Goal: Task Accomplishment & Management: Complete application form

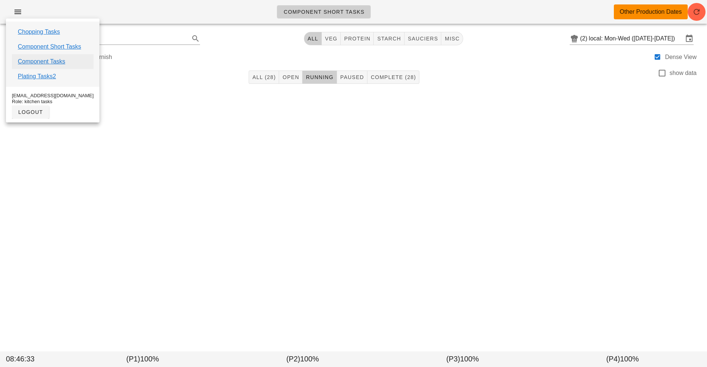
click at [35, 62] on link "Component Tasks" at bounding box center [41, 61] width 47 height 9
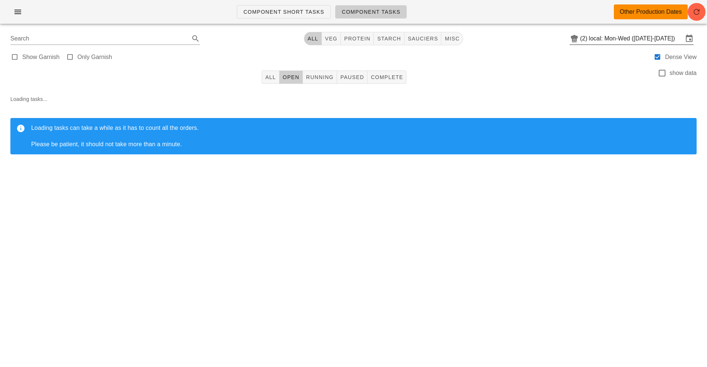
click at [632, 41] on input "local: Mon-Wed (Sep 8-Sep 10)" at bounding box center [636, 39] width 94 height 12
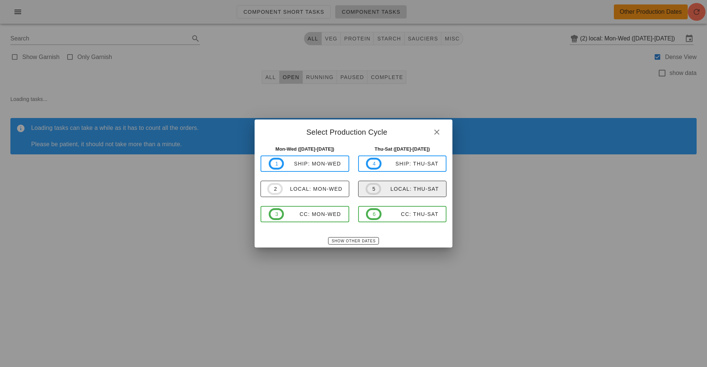
click at [398, 187] on div "local: Thu-Sat" at bounding box center [410, 189] width 58 height 6
type input "local: Thu-Sat ([DATE]-[DATE])"
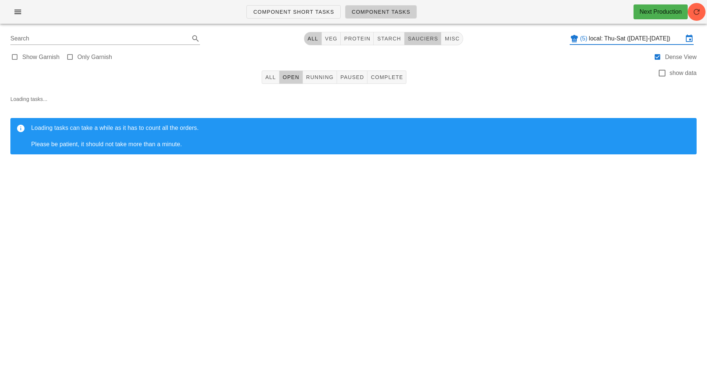
click at [423, 41] on span "sauciers" at bounding box center [422, 39] width 31 height 6
type input "team:sauciers"
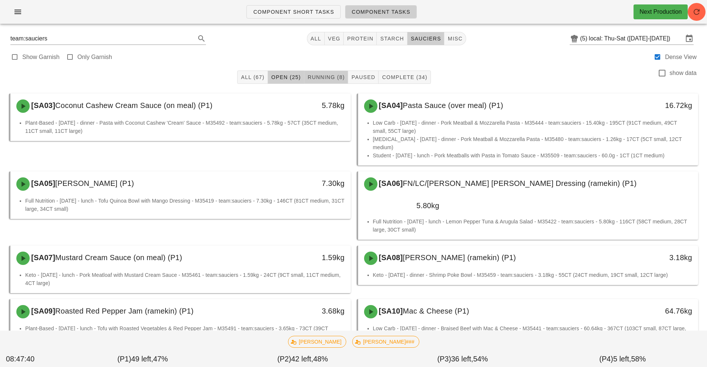
click at [335, 80] on span "Running (8)" at bounding box center [325, 77] width 37 height 6
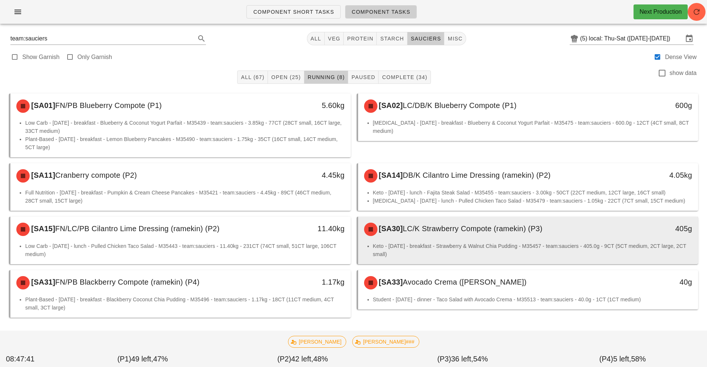
click at [439, 236] on div "[SA30] LC/K Strawberry Compote (ramekin) (P3)" at bounding box center [485, 229] width 253 height 22
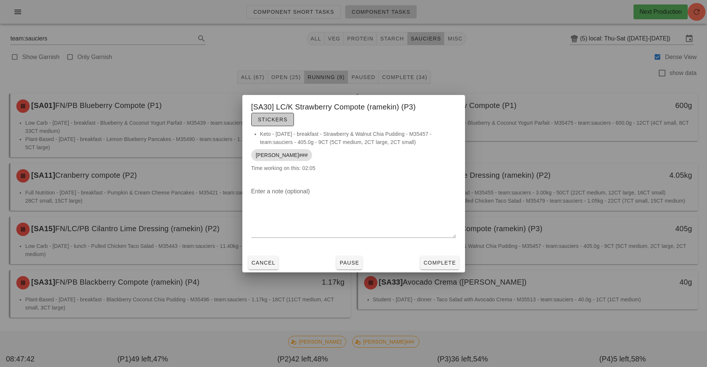
click at [271, 124] on button "Stickers" at bounding box center [272, 119] width 43 height 13
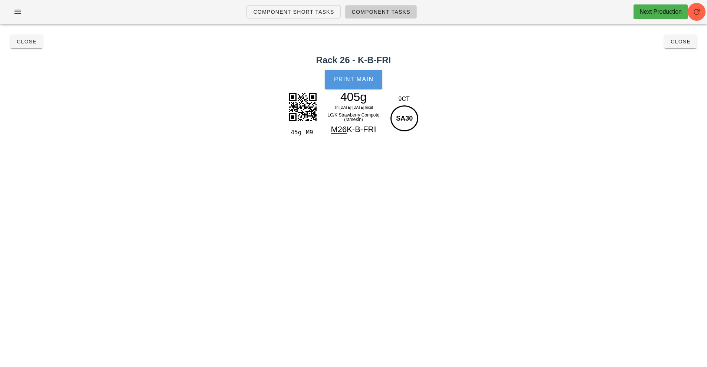
click at [356, 83] on button "Print Main" at bounding box center [353, 79] width 57 height 19
click at [27, 46] on button "Close" at bounding box center [26, 41] width 32 height 13
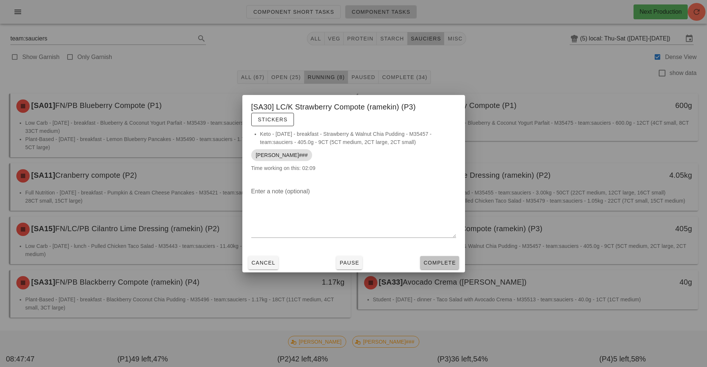
click at [438, 260] on span "Complete" at bounding box center [439, 263] width 33 height 6
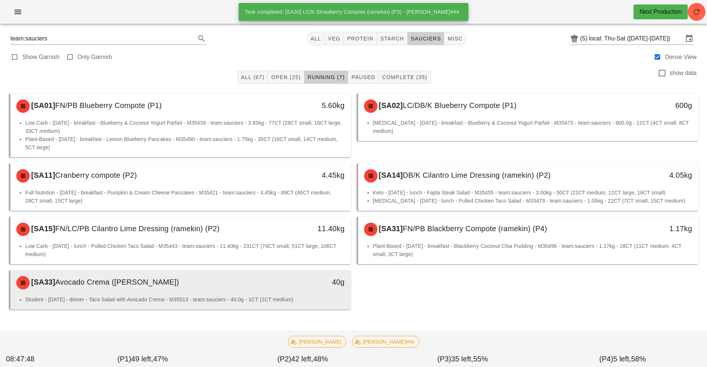
click at [286, 292] on div "40g" at bounding box center [307, 283] width 84 height 22
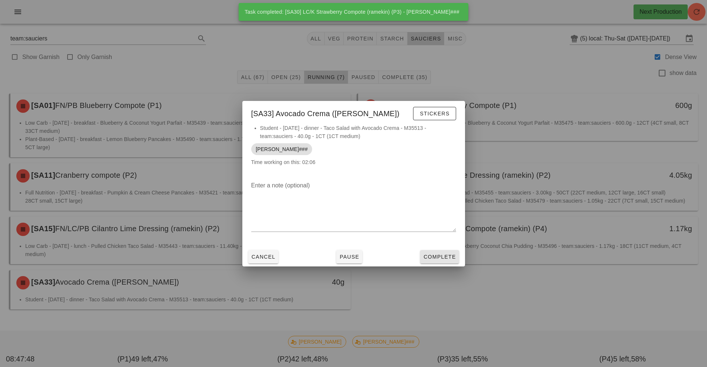
click at [440, 255] on span "Complete" at bounding box center [439, 257] width 33 height 6
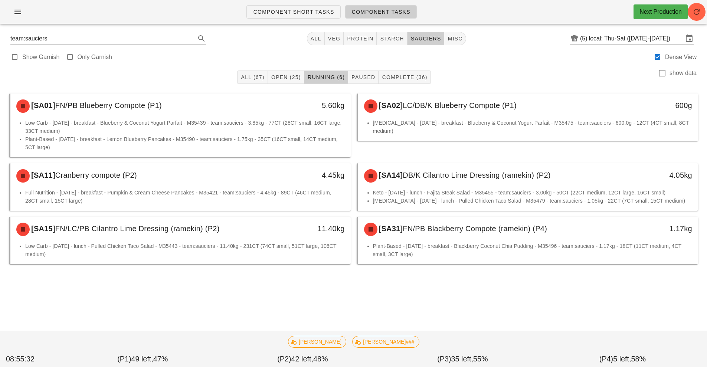
click at [472, 251] on li "Plant-Based - Saturday - breakfast - Blackberry Coconut Chia Pudding - M35496 -…" at bounding box center [532, 250] width 319 height 16
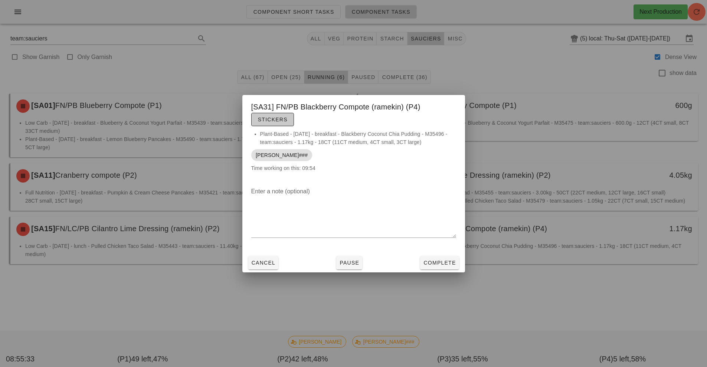
click at [280, 118] on span "Stickers" at bounding box center [272, 119] width 30 height 6
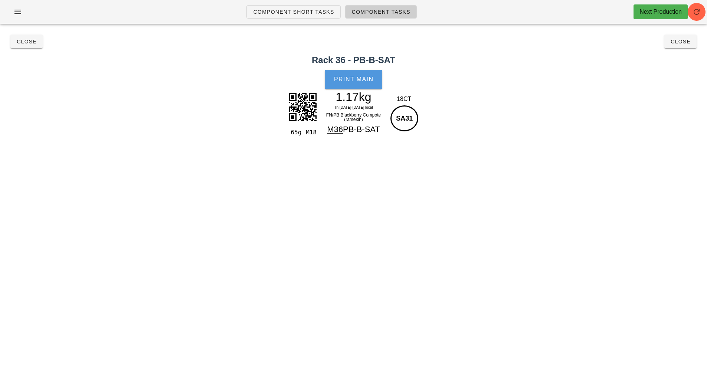
click at [345, 78] on span "Print Main" at bounding box center [354, 79] width 40 height 7
click at [24, 47] on button "Close" at bounding box center [26, 41] width 32 height 13
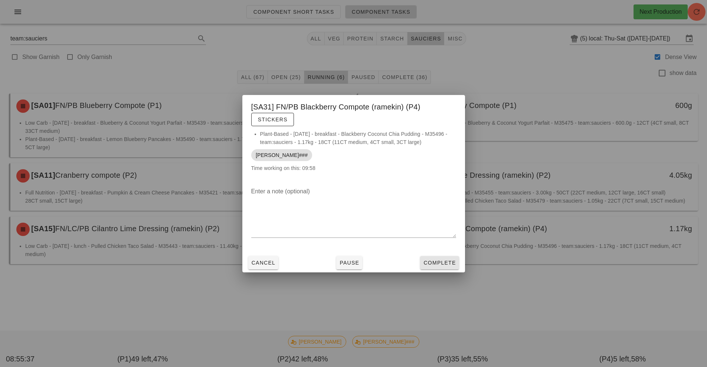
click at [435, 264] on span "Complete" at bounding box center [439, 263] width 33 height 6
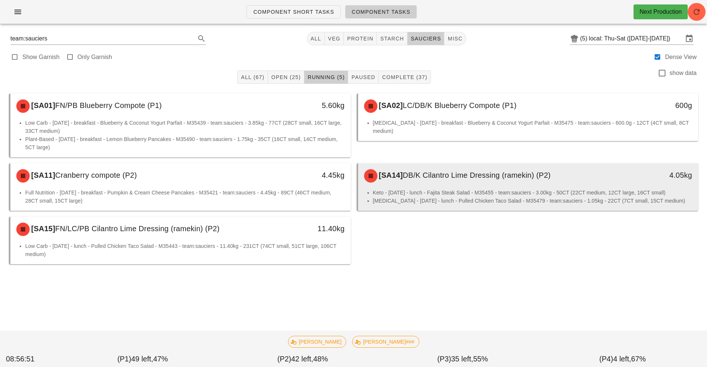
click at [601, 191] on li "Keto - Thursday - lunch - Fajita Steak Salad - M35455 - team:sauciers - 3.00kg …" at bounding box center [532, 192] width 319 height 8
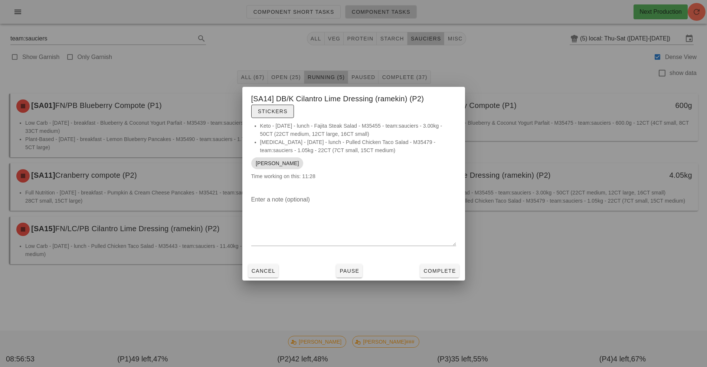
click at [285, 105] on button "Stickers" at bounding box center [272, 111] width 43 height 13
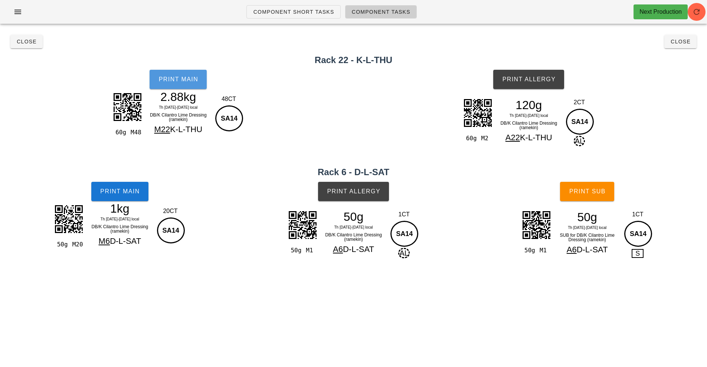
click at [189, 88] on button "Print Main" at bounding box center [178, 79] width 57 height 19
click at [130, 196] on button "Print Main" at bounding box center [119, 191] width 57 height 19
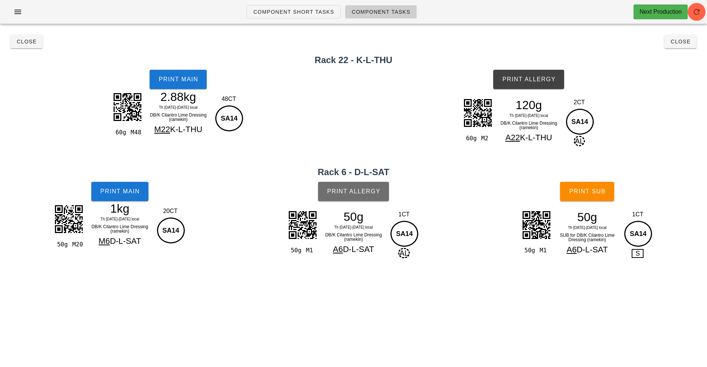
click at [356, 190] on span "Print Allergy" at bounding box center [353, 191] width 54 height 7
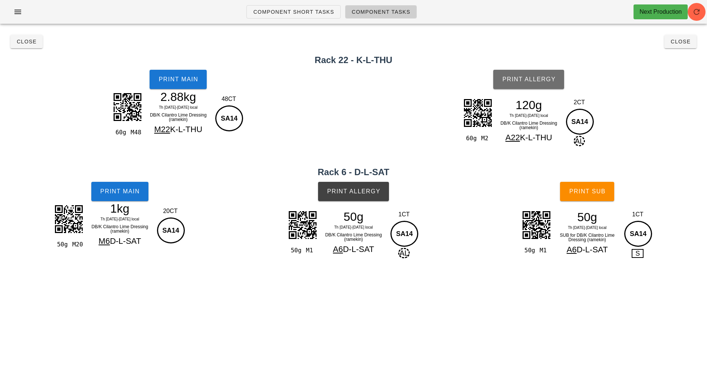
click at [547, 83] on button "Print Allergy" at bounding box center [528, 79] width 71 height 19
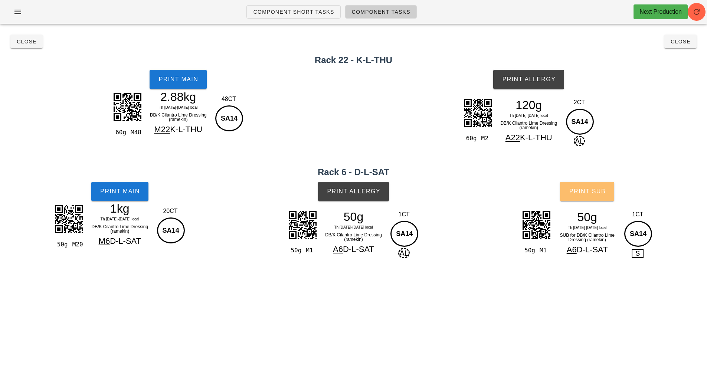
click at [592, 196] on button "Print Sub" at bounding box center [587, 191] width 54 height 19
click at [686, 43] on span "Close" at bounding box center [680, 42] width 20 height 6
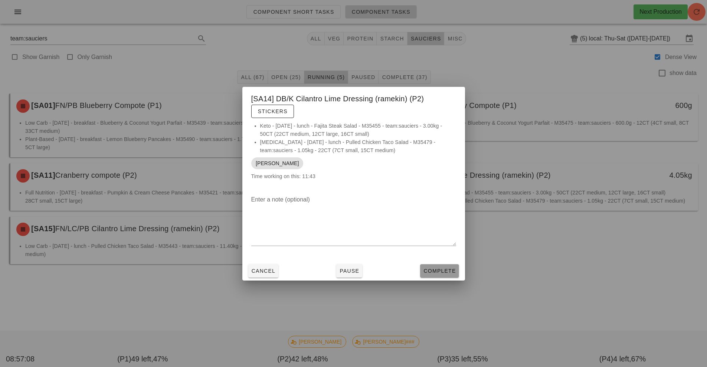
click at [451, 265] on button "Complete" at bounding box center [439, 270] width 39 height 13
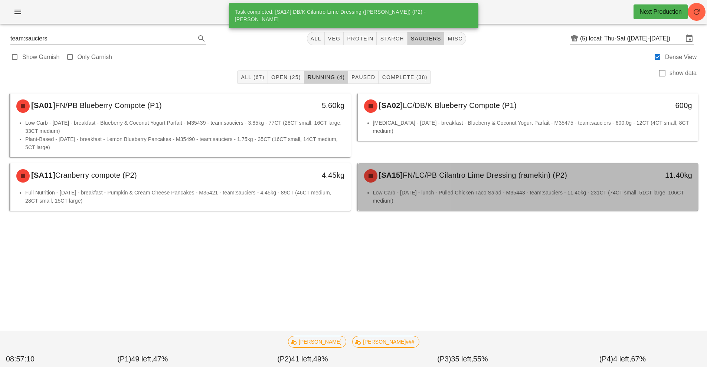
click at [598, 206] on div "Low Carb - Saturday - lunch - Pulled Chicken Taco Salad - M35443 - team:saucier…" at bounding box center [528, 199] width 340 height 22
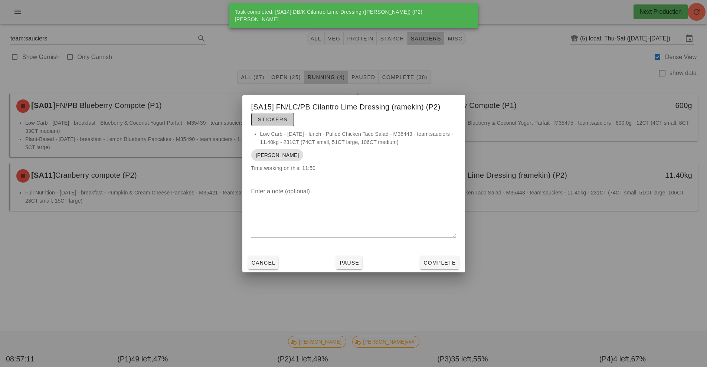
click at [279, 118] on span "Stickers" at bounding box center [272, 119] width 30 height 6
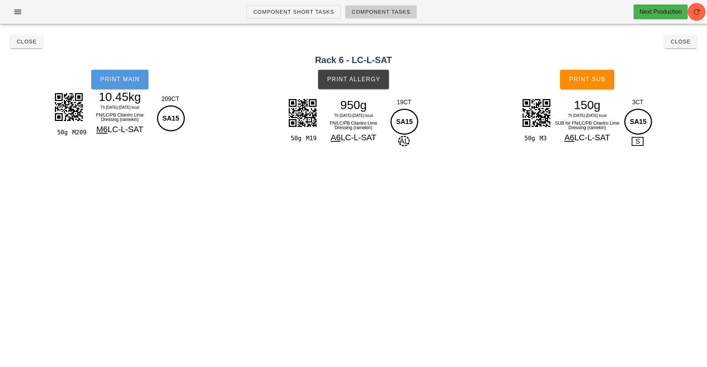
click at [114, 82] on span "Print Main" at bounding box center [120, 79] width 40 height 7
click at [356, 79] on span "Print Allergy" at bounding box center [353, 79] width 54 height 7
click at [607, 77] on button "Print Sub" at bounding box center [587, 79] width 54 height 19
click at [685, 43] on span "Close" at bounding box center [680, 42] width 20 height 6
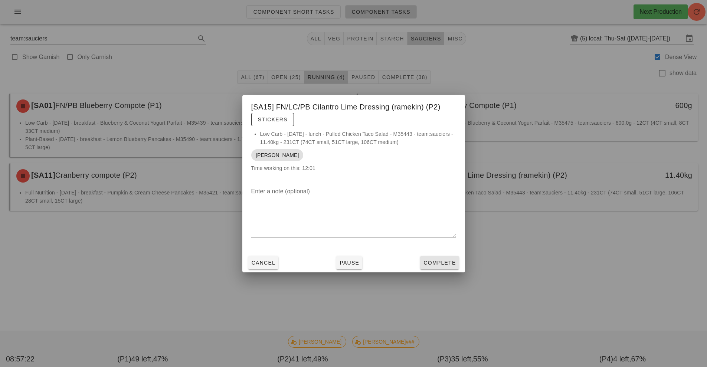
click at [448, 267] on button "Complete" at bounding box center [439, 262] width 39 height 13
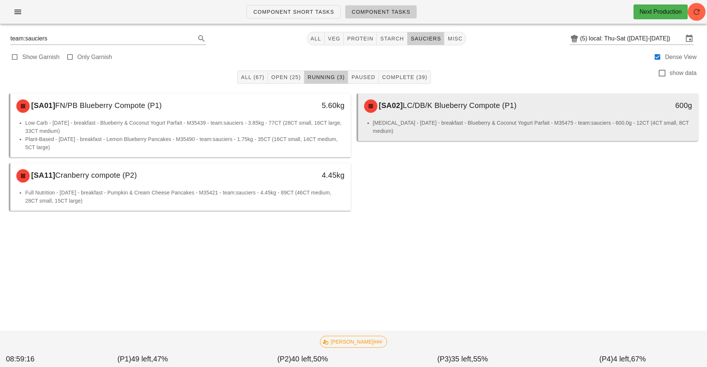
click at [559, 113] on div "[SA02] LC/DB/K Blueberry Compote (P1)" at bounding box center [485, 106] width 253 height 22
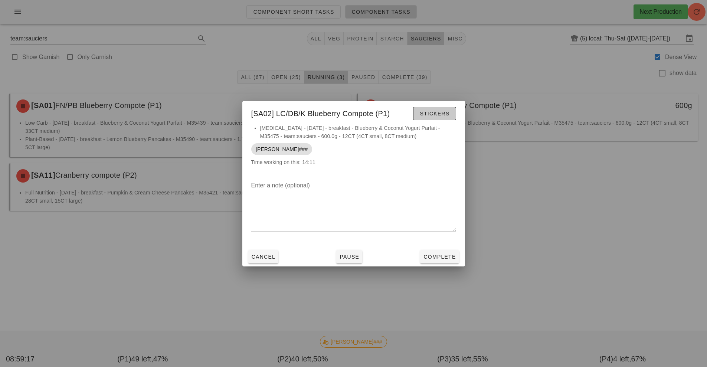
click at [425, 112] on span "Stickers" at bounding box center [434, 114] width 30 height 6
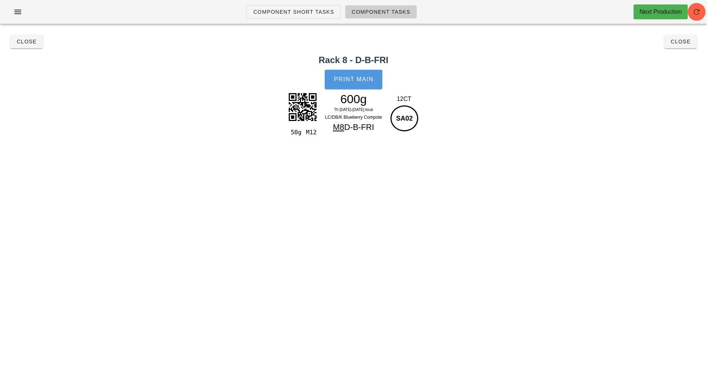
click at [352, 76] on span "Print Main" at bounding box center [354, 79] width 40 height 7
click at [27, 43] on span "Close" at bounding box center [26, 42] width 20 height 6
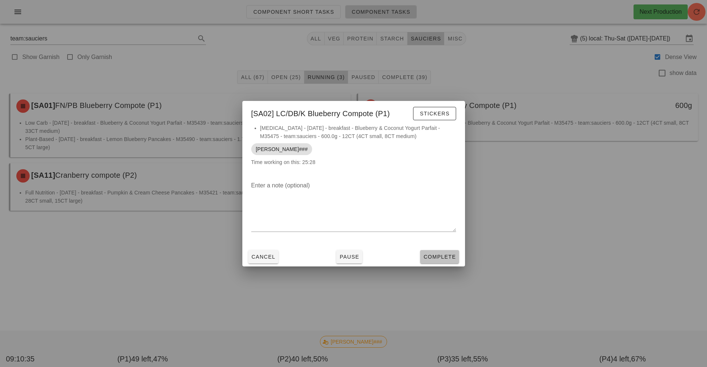
click at [426, 261] on button "Complete" at bounding box center [439, 256] width 39 height 13
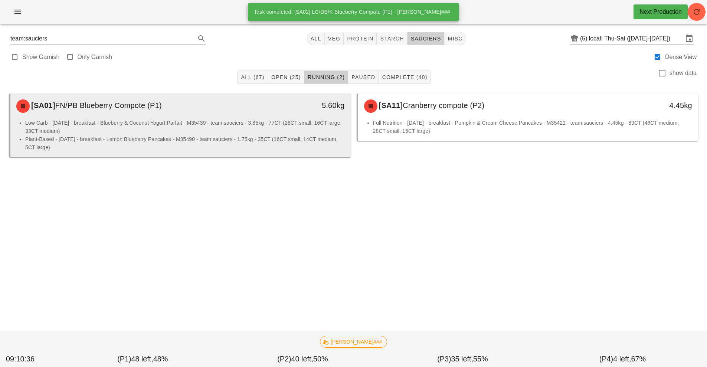
click at [267, 127] on li "Low Carb - Friday - breakfast - Blueberry & Coconut Yogurt Parfait - M35439 - t…" at bounding box center [184, 127] width 319 height 16
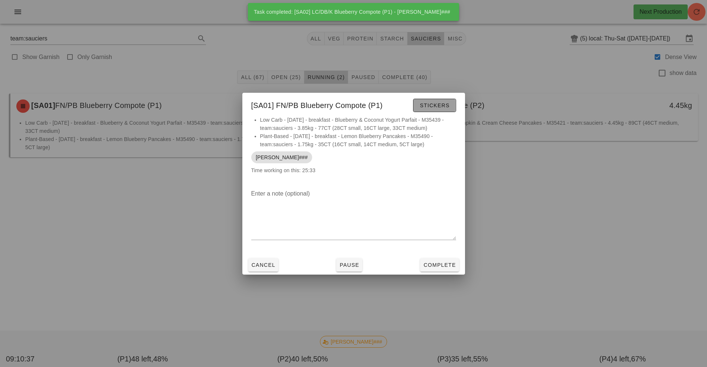
click at [434, 106] on span "Stickers" at bounding box center [434, 105] width 30 height 6
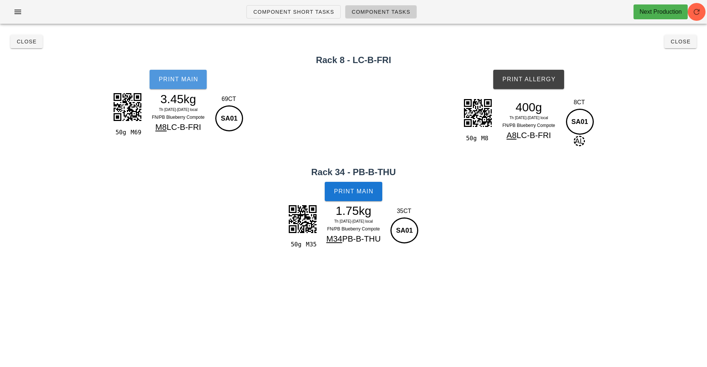
click at [177, 79] on span "Print Main" at bounding box center [178, 79] width 40 height 7
click at [527, 80] on span "Print Allergy" at bounding box center [529, 79] width 54 height 7
click at [341, 198] on button "Print Main" at bounding box center [353, 191] width 57 height 19
click at [37, 44] on button "Close" at bounding box center [26, 41] width 32 height 13
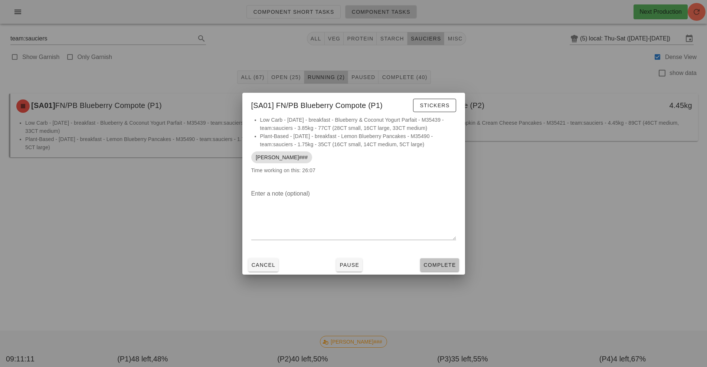
click at [434, 258] on button "Complete" at bounding box center [439, 264] width 39 height 13
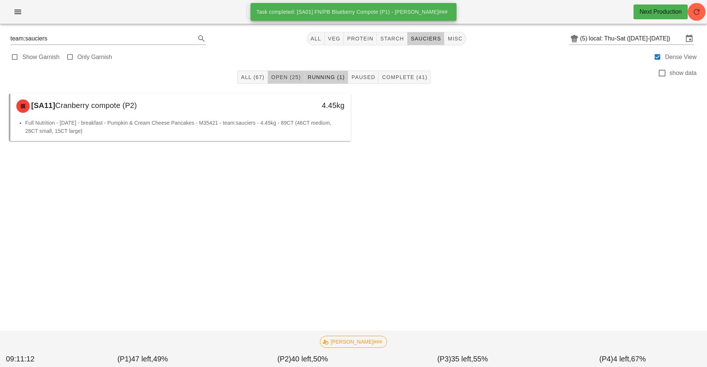
click at [284, 80] on span "Open (25)" at bounding box center [286, 77] width 30 height 6
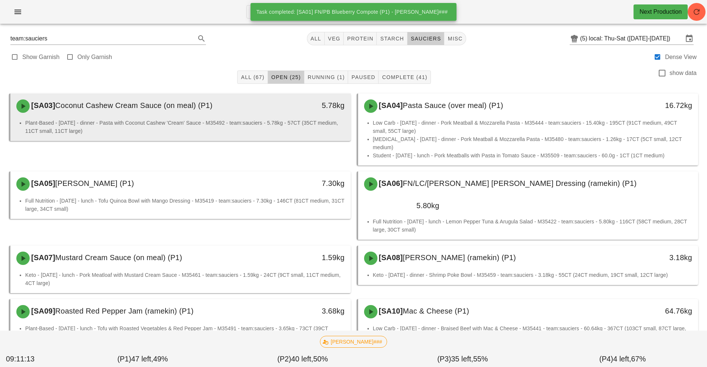
click at [298, 120] on li "Plant-Based - Thursday - dinner - Pasta with Coconut Cashew 'Cream' Sauce - M35…" at bounding box center [184, 127] width 319 height 16
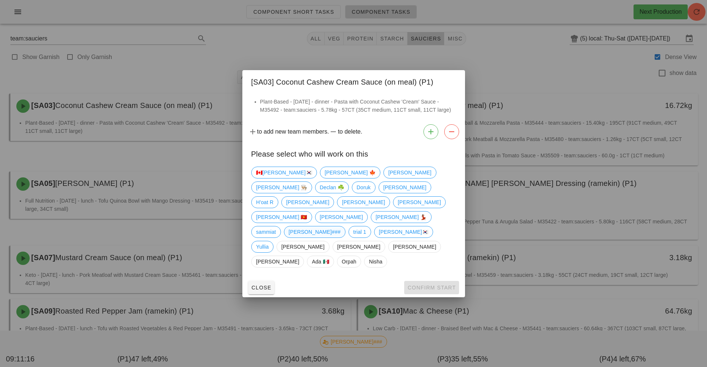
click at [340, 226] on span "[PERSON_NAME]###" at bounding box center [314, 231] width 52 height 11
click at [436, 285] on span "Confirm Start" at bounding box center [431, 288] width 49 height 6
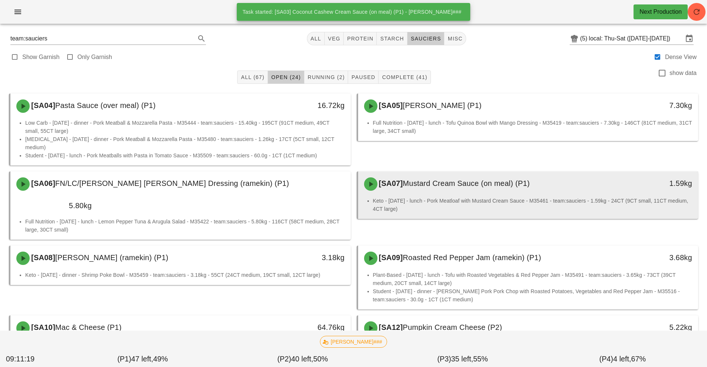
click at [474, 197] on li "Keto - Saturday - lunch - Pork Meatloaf with Mustard Cream Sauce - M35461 - tea…" at bounding box center [532, 205] width 319 height 16
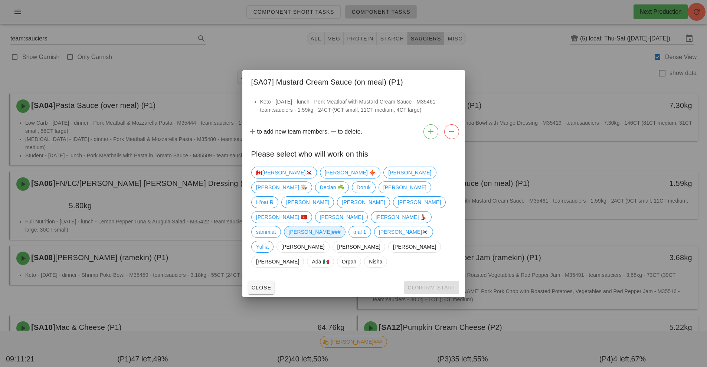
click at [340, 226] on span "[PERSON_NAME]###" at bounding box center [314, 231] width 52 height 11
click at [437, 285] on span "Confirm Start" at bounding box center [431, 288] width 49 height 6
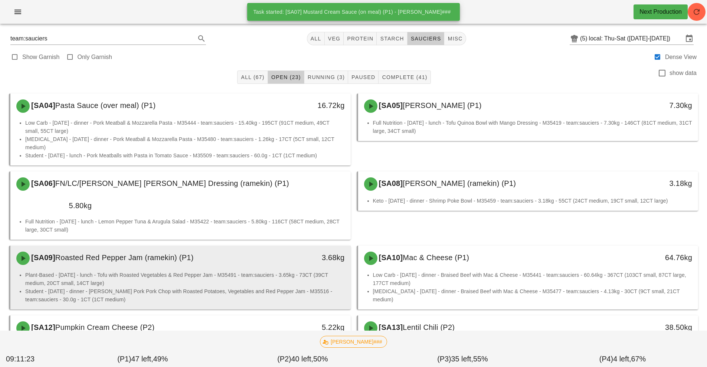
click at [239, 271] on li "Plant-Based - Thursday - lunch - Tofu with Roasted Vegetables & Red Pepper Jam …" at bounding box center [184, 279] width 319 height 16
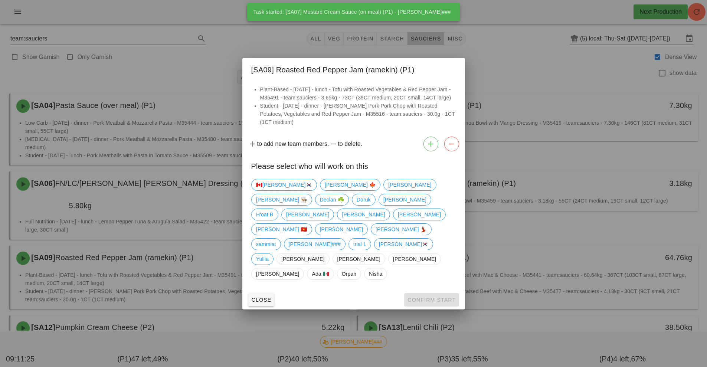
click at [340, 239] on span "[PERSON_NAME]###" at bounding box center [314, 244] width 52 height 11
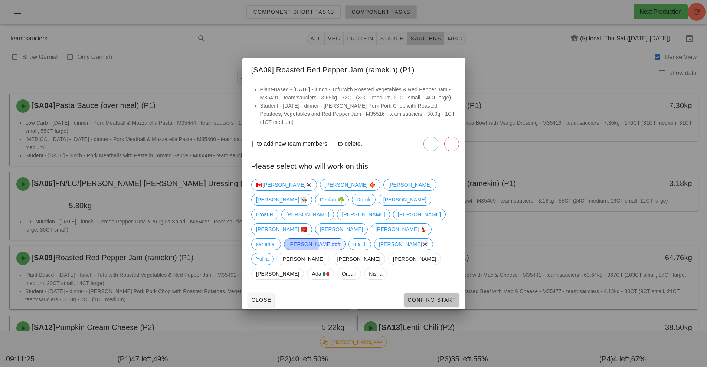
click at [432, 297] on span "Confirm Start" at bounding box center [431, 300] width 49 height 6
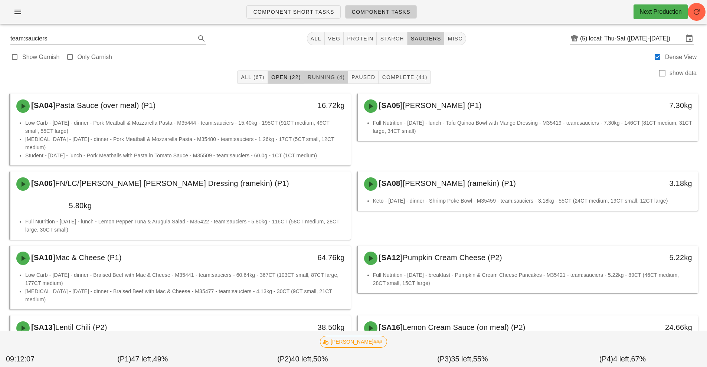
click at [326, 79] on span "Running (4)" at bounding box center [325, 77] width 37 height 6
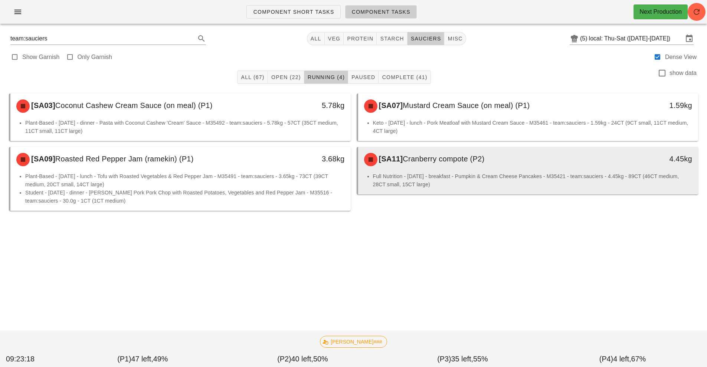
click at [437, 164] on div "[SA11] Cranberry compote (P2)" at bounding box center [485, 159] width 253 height 22
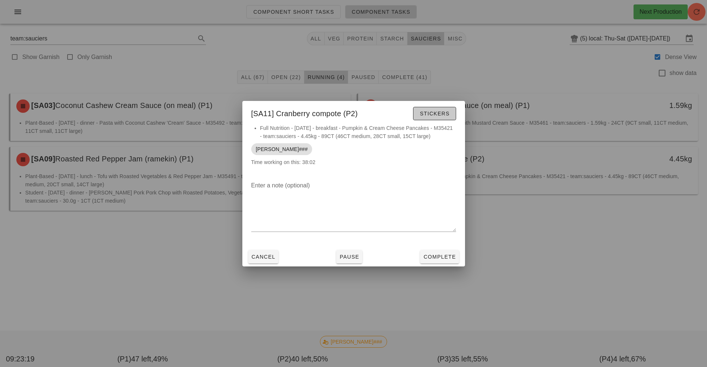
click at [432, 107] on button "Stickers" at bounding box center [434, 113] width 43 height 13
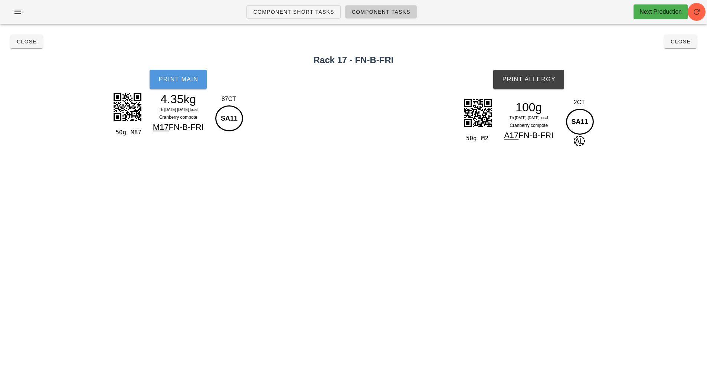
click at [192, 82] on span "Print Main" at bounding box center [178, 79] width 40 height 7
click at [512, 77] on span "Print Allergy" at bounding box center [529, 79] width 54 height 7
click at [31, 42] on span "Close" at bounding box center [26, 42] width 20 height 6
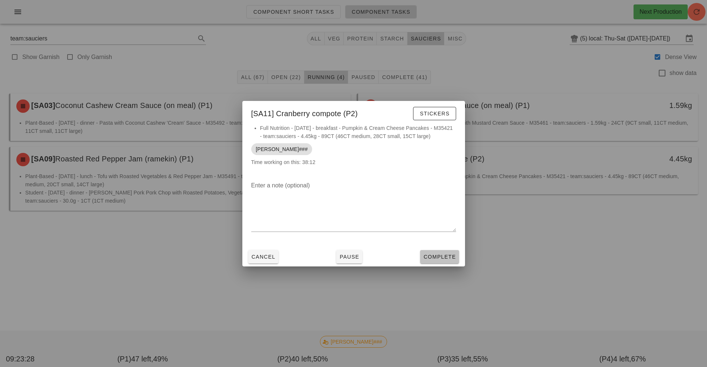
click at [436, 254] on span "Complete" at bounding box center [439, 257] width 33 height 6
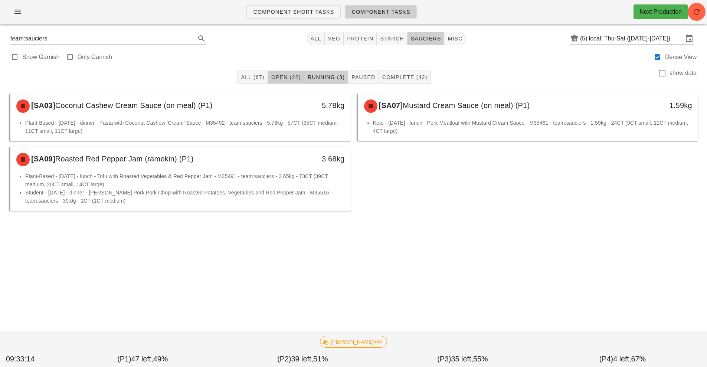
click at [285, 79] on span "Open (22)" at bounding box center [286, 77] width 30 height 6
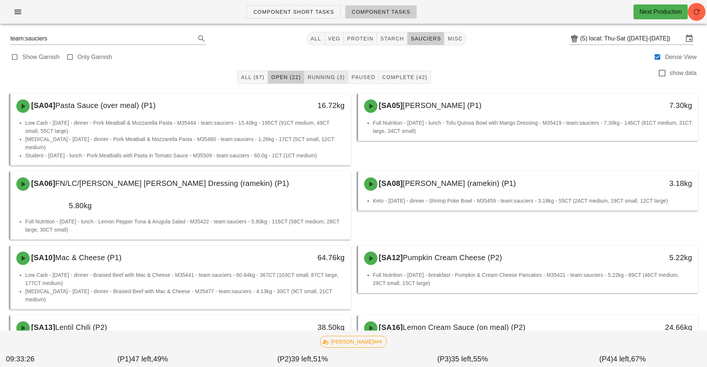
click at [331, 83] on button "Running (3)" at bounding box center [326, 76] width 44 height 13
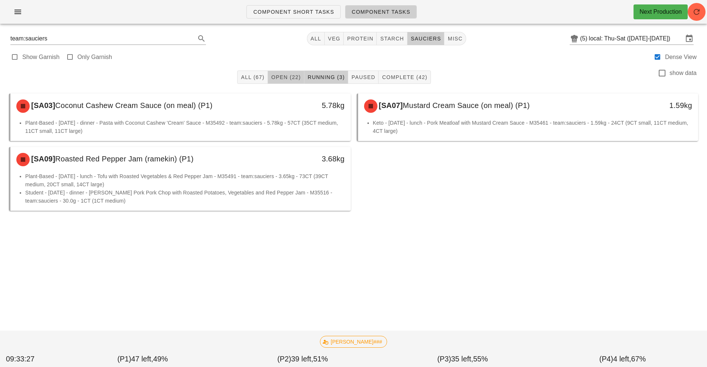
click at [295, 77] on span "Open (22)" at bounding box center [286, 77] width 30 height 6
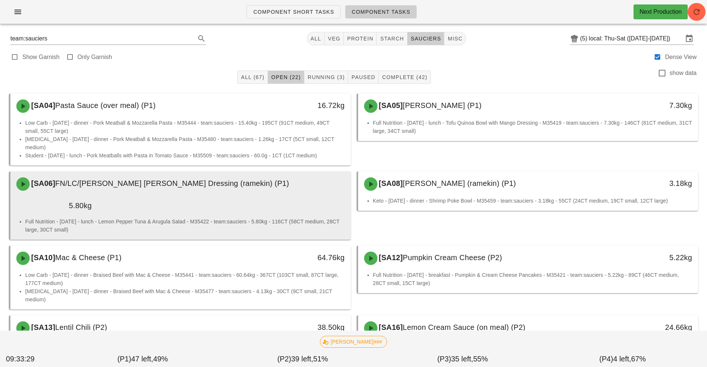
click at [297, 217] on li "Full Nutrition - Friday - lunch - Lemon Pepper Tuna & Arugula Salad - M35422 - …" at bounding box center [184, 225] width 319 height 16
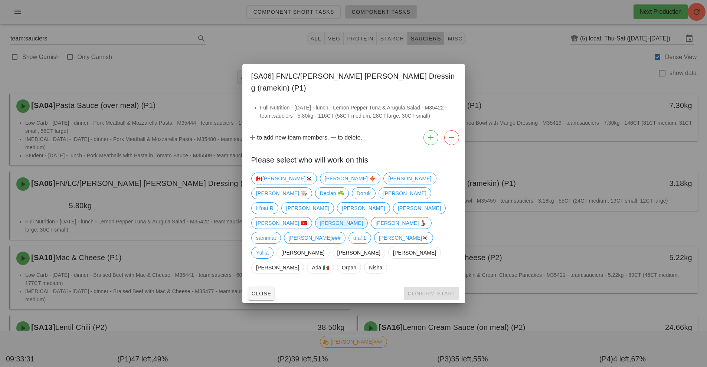
click at [319, 220] on span "[PERSON_NAME]" at bounding box center [340, 222] width 43 height 11
click at [439, 290] on span "Confirm Start" at bounding box center [431, 293] width 49 height 6
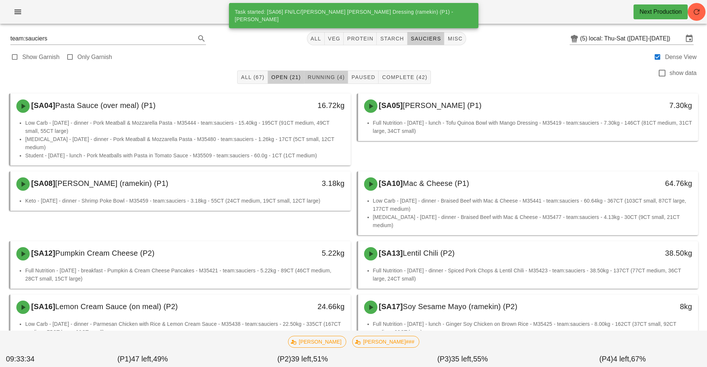
click at [316, 83] on button "Running (4)" at bounding box center [326, 76] width 44 height 13
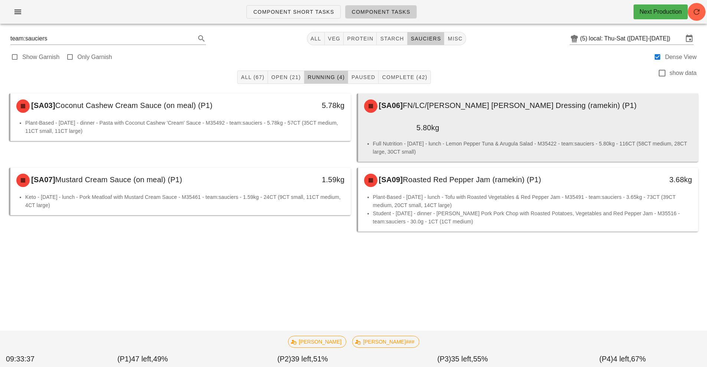
click at [549, 139] on li "Full Nutrition - Friday - lunch - Lemon Pepper Tuna & Arugula Salad - M35422 - …" at bounding box center [532, 147] width 319 height 16
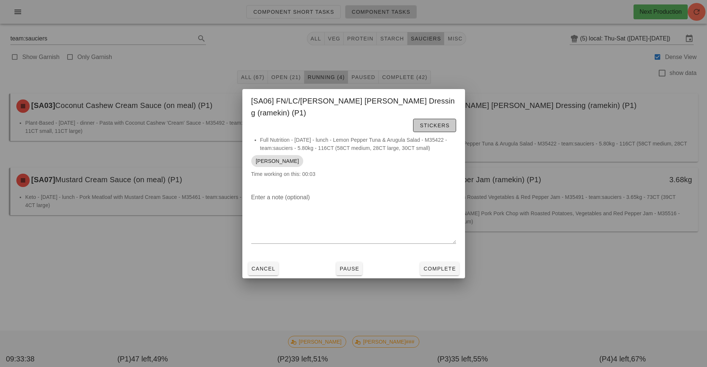
click at [413, 125] on button "Stickers" at bounding box center [434, 125] width 43 height 13
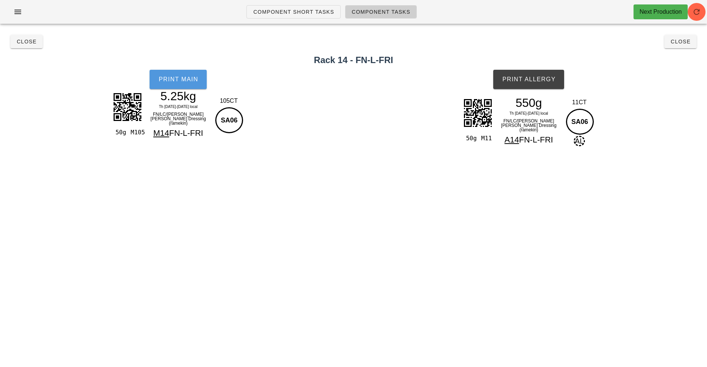
click at [187, 86] on button "Print Main" at bounding box center [178, 79] width 57 height 19
click at [557, 82] on button "Print Allergy" at bounding box center [528, 79] width 71 height 19
click at [682, 46] on button "Close" at bounding box center [680, 41] width 32 height 13
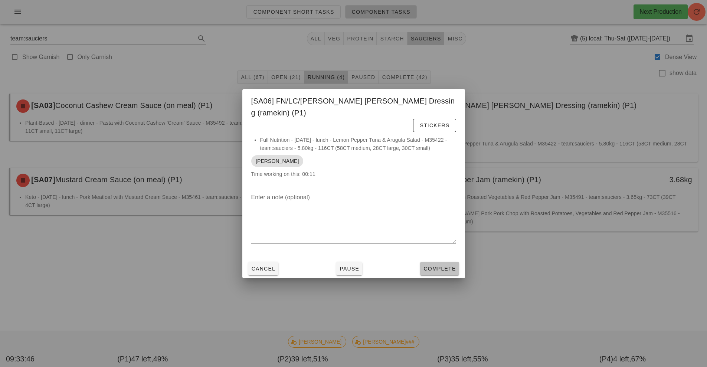
click at [455, 266] on span "Complete" at bounding box center [439, 269] width 33 height 6
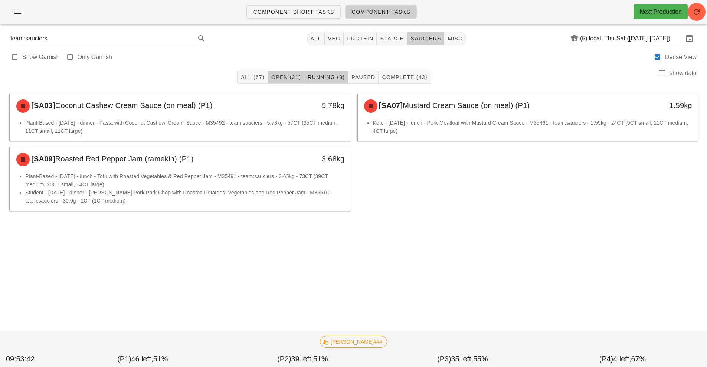
click at [283, 78] on span "Open (21)" at bounding box center [286, 77] width 30 height 6
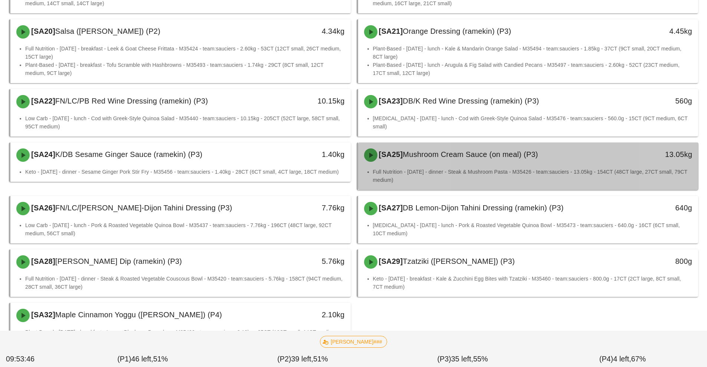
scroll to position [435, 0]
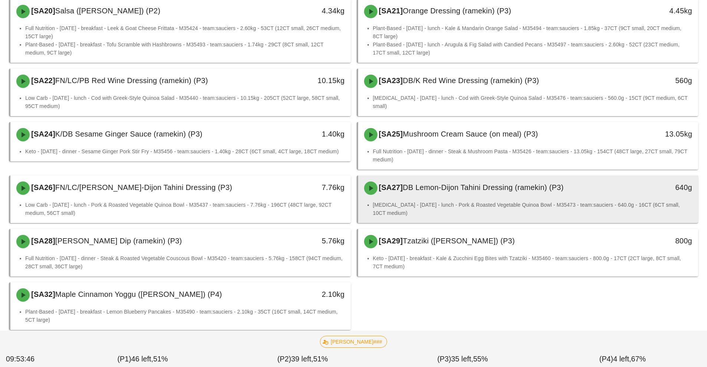
click at [584, 180] on div "[SA27] DB Lemon-Dijon Tahini Dressing (ramekin) (P3)" at bounding box center [485, 188] width 253 height 22
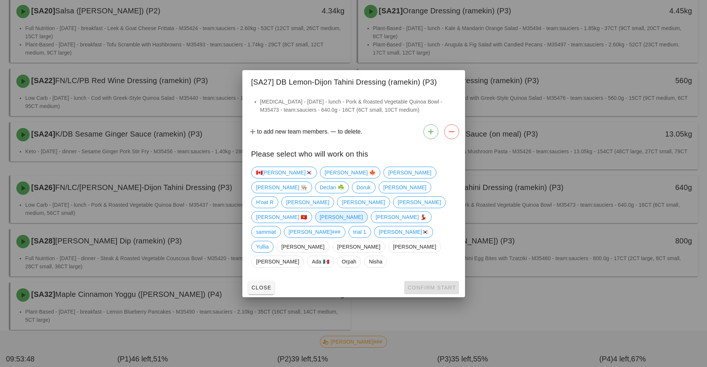
click at [319, 218] on span "[PERSON_NAME]" at bounding box center [340, 216] width 43 height 11
click at [439, 285] on span "Confirm Start" at bounding box center [431, 288] width 49 height 6
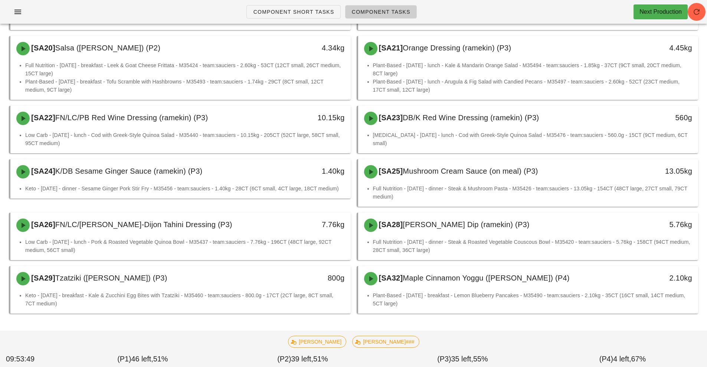
scroll to position [382, 0]
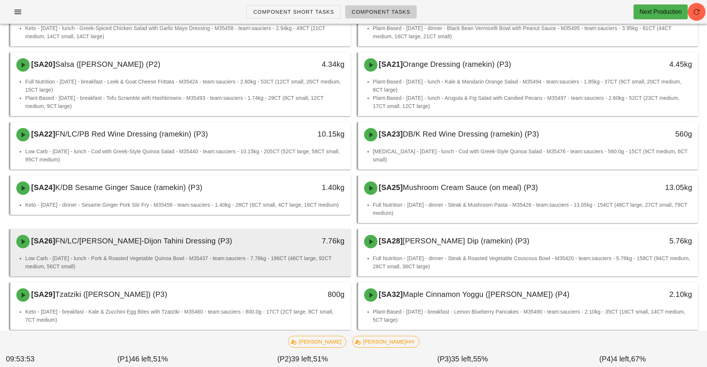
click at [273, 254] on li "Low Carb - Thursday - lunch - Pork & Roasted Vegetable Quinoa Bowl - M35437 - t…" at bounding box center [184, 262] width 319 height 16
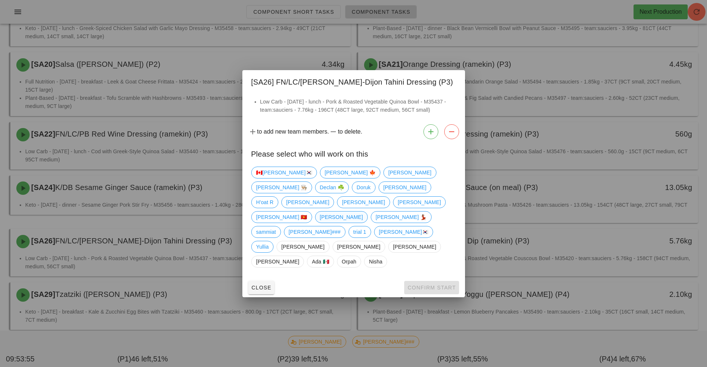
click at [319, 217] on span "[PERSON_NAME]" at bounding box center [340, 216] width 43 height 11
click at [436, 285] on span "Confirm Start" at bounding box center [431, 288] width 49 height 6
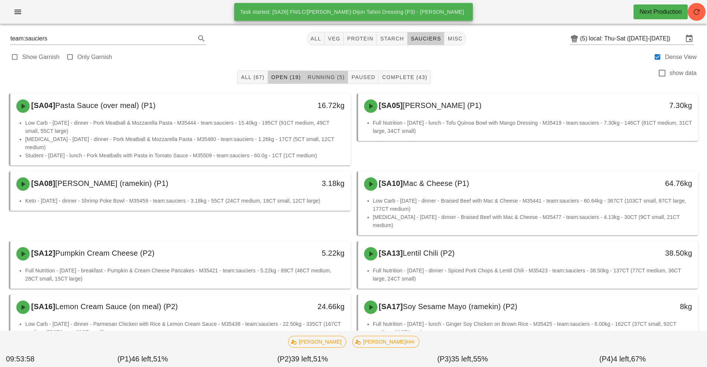
click at [323, 76] on span "Running (5)" at bounding box center [325, 77] width 37 height 6
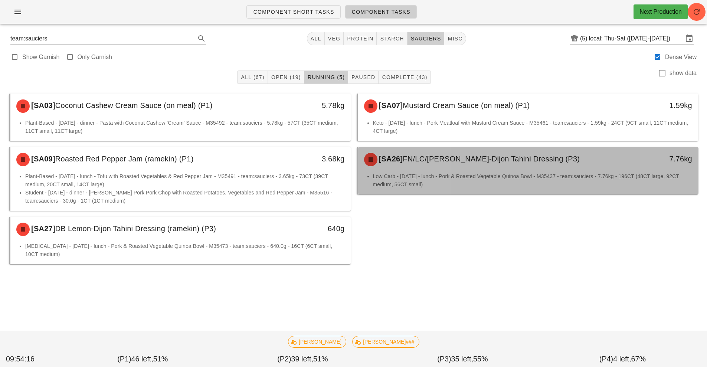
click at [451, 188] on div "Low Carb - Thursday - lunch - Pork & Roasted Vegetable Quinoa Bowl - M35437 - t…" at bounding box center [528, 183] width 340 height 22
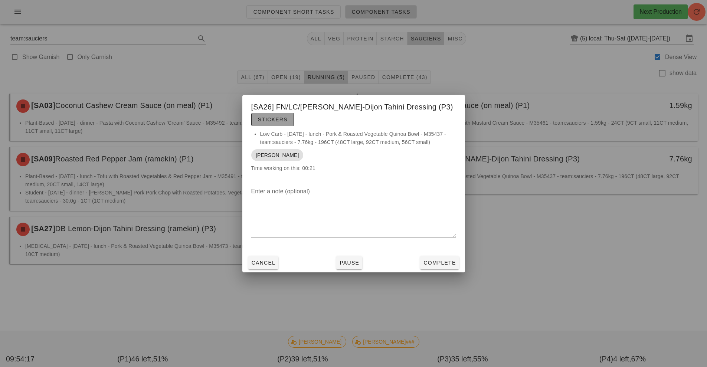
click at [273, 119] on span "Stickers" at bounding box center [272, 119] width 30 height 6
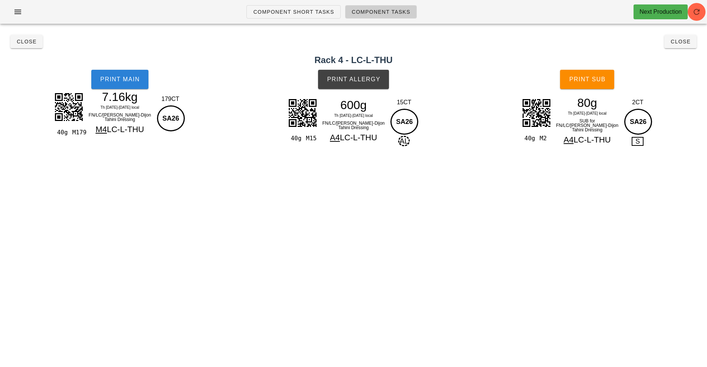
click at [115, 73] on button "Print Main" at bounding box center [119, 79] width 57 height 19
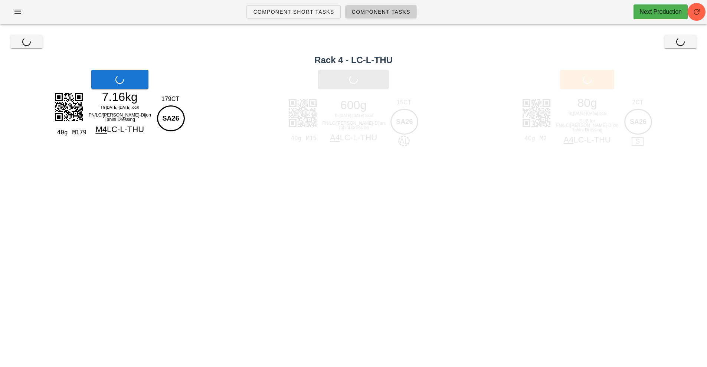
click at [374, 83] on div "Print Allergy" at bounding box center [354, 79] width 240 height 28
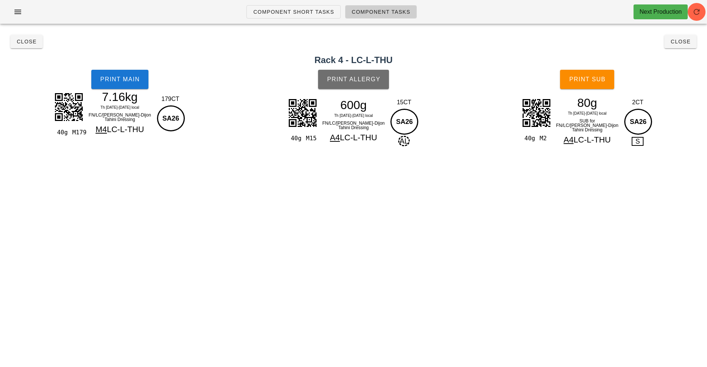
click at [343, 71] on button "Print Allergy" at bounding box center [353, 79] width 71 height 19
click at [584, 81] on span "Print Sub" at bounding box center [587, 79] width 37 height 7
click at [676, 42] on span "Close" at bounding box center [680, 42] width 20 height 6
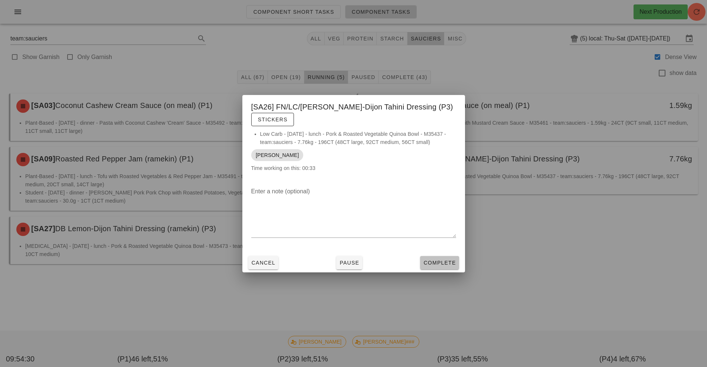
click at [452, 265] on span "Complete" at bounding box center [439, 263] width 33 height 6
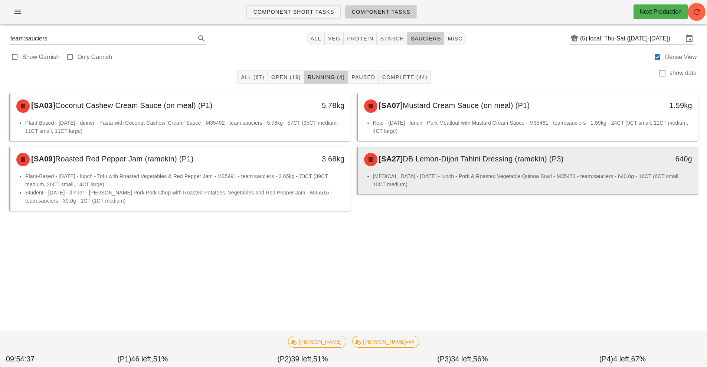
click at [448, 170] on div "[SA27] DB Lemon-Dijon Tahini Dressing (ramekin) (P3)" at bounding box center [485, 159] width 253 height 22
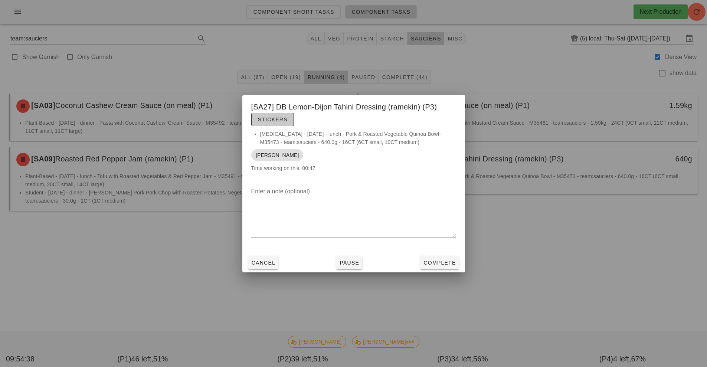
click at [272, 114] on button "Stickers" at bounding box center [272, 119] width 43 height 13
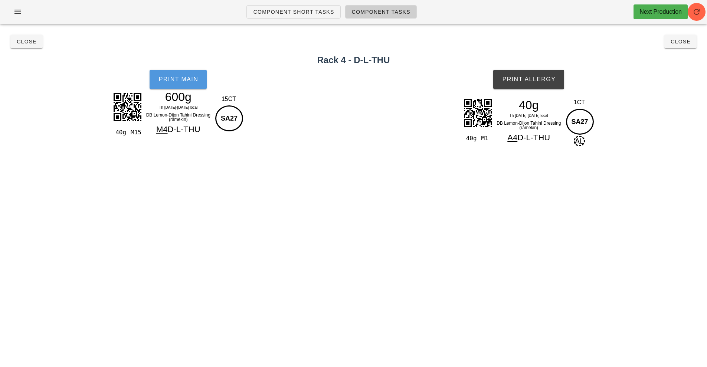
click at [207, 75] on button "Print Main" at bounding box center [178, 79] width 57 height 19
click at [544, 81] on span "Print Allergy" at bounding box center [529, 79] width 54 height 7
click at [684, 43] on span "Close" at bounding box center [680, 42] width 20 height 6
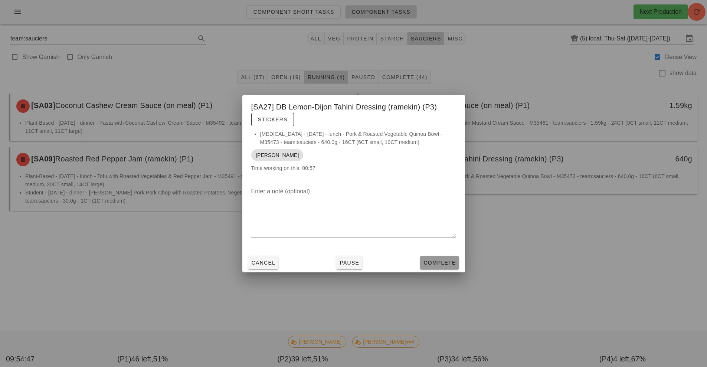
click at [439, 267] on button "Complete" at bounding box center [439, 262] width 39 height 13
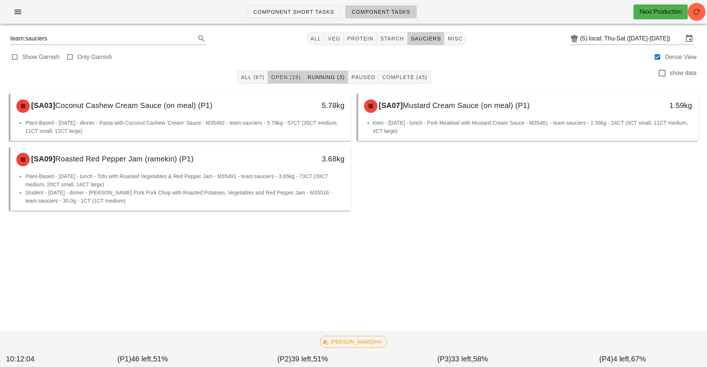
click at [288, 78] on span "Open (19)" at bounding box center [286, 77] width 30 height 6
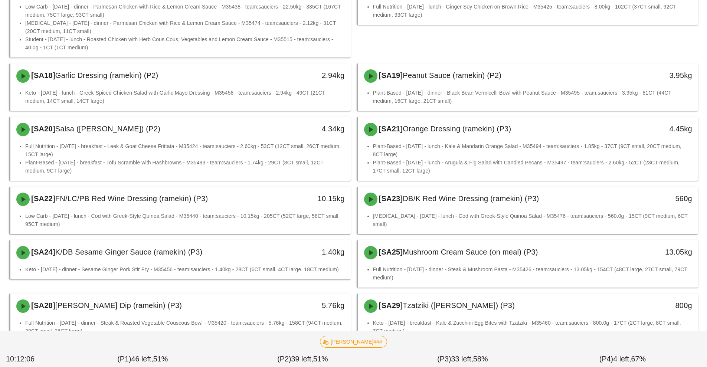
scroll to position [317, 0]
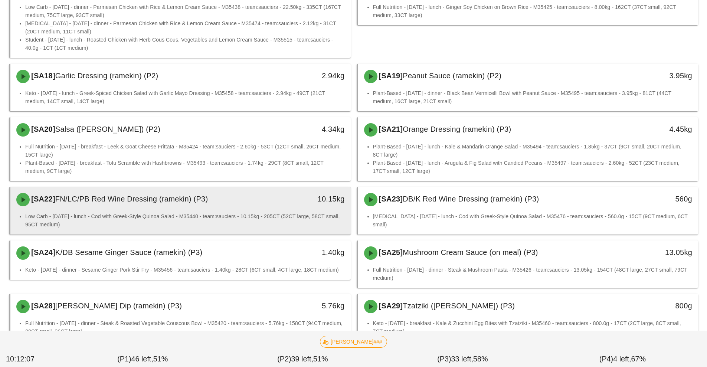
click at [273, 193] on div "10.15kg" at bounding box center [306, 199] width 75 height 12
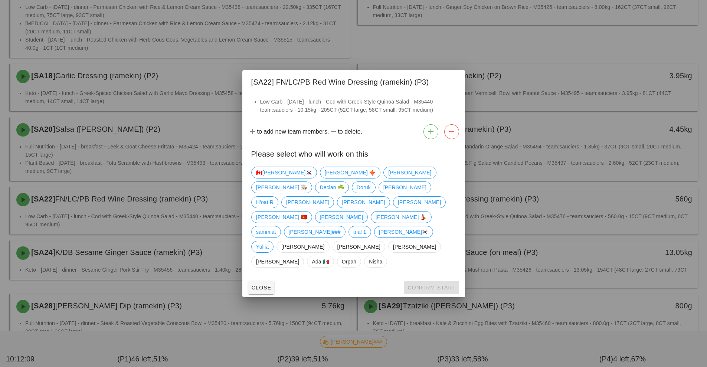
click at [319, 218] on span "[PERSON_NAME]" at bounding box center [340, 216] width 43 height 11
click at [434, 281] on button "Confirm Start" at bounding box center [431, 287] width 55 height 13
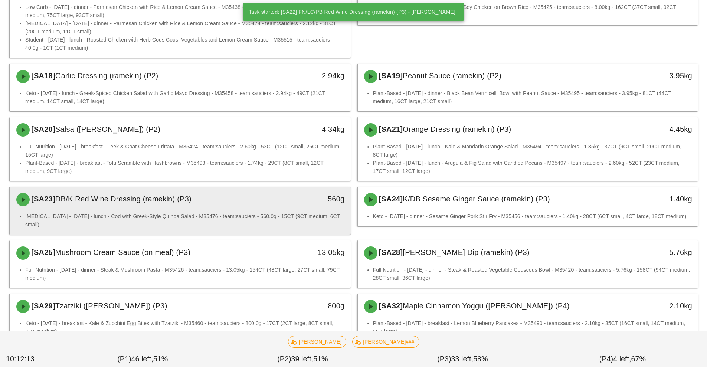
click at [282, 191] on div "560g" at bounding box center [307, 199] width 84 height 22
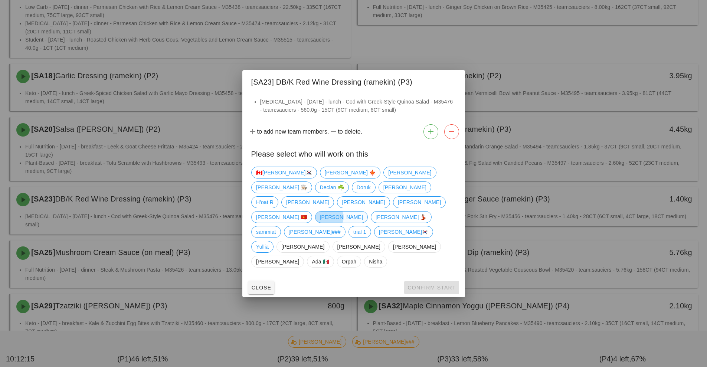
click at [315, 217] on span "[PERSON_NAME]" at bounding box center [341, 217] width 53 height 12
click at [429, 281] on button "Confirm Start" at bounding box center [431, 287] width 55 height 13
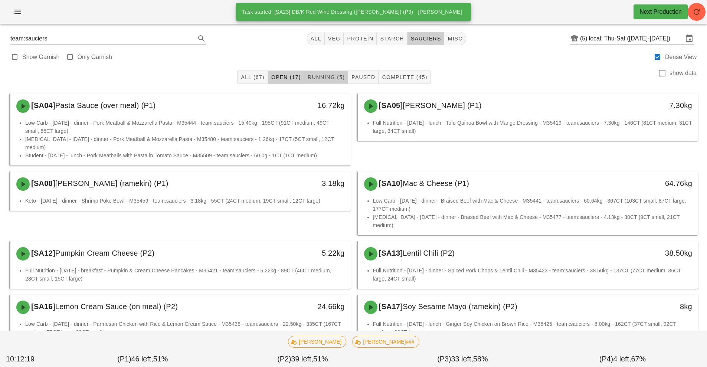
click at [315, 78] on span "Running (5)" at bounding box center [325, 77] width 37 height 6
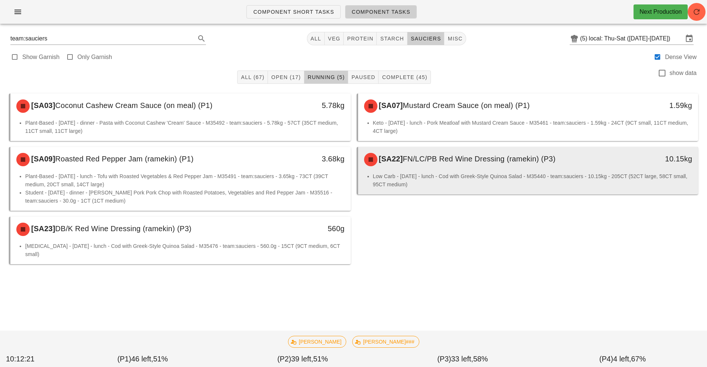
click at [427, 178] on li "Low Carb - Friday - lunch - Cod with Greek-Style Quinoa Salad - M35440 - team:s…" at bounding box center [532, 180] width 319 height 16
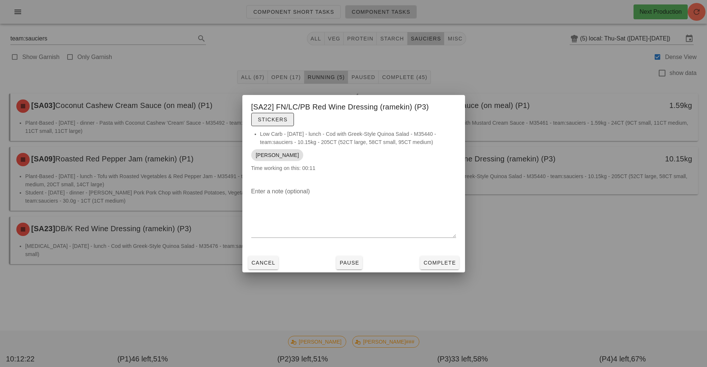
click at [279, 125] on button "Stickers" at bounding box center [272, 119] width 43 height 13
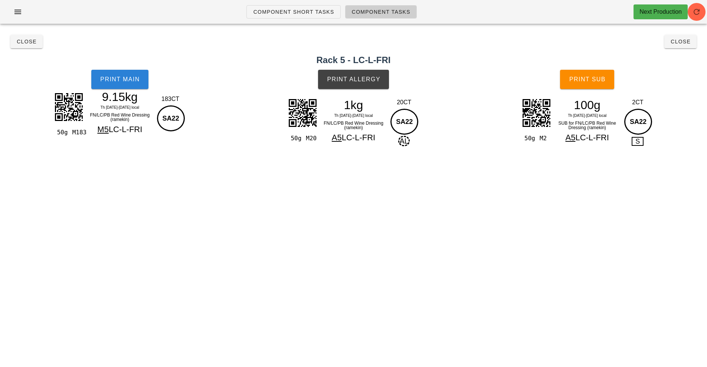
click at [121, 74] on button "Print Main" at bounding box center [119, 79] width 57 height 19
click at [376, 88] on button "Print Allergy" at bounding box center [353, 79] width 71 height 19
click at [602, 85] on button "Print Sub" at bounding box center [587, 79] width 54 height 19
click at [692, 42] on button "Close" at bounding box center [680, 41] width 32 height 13
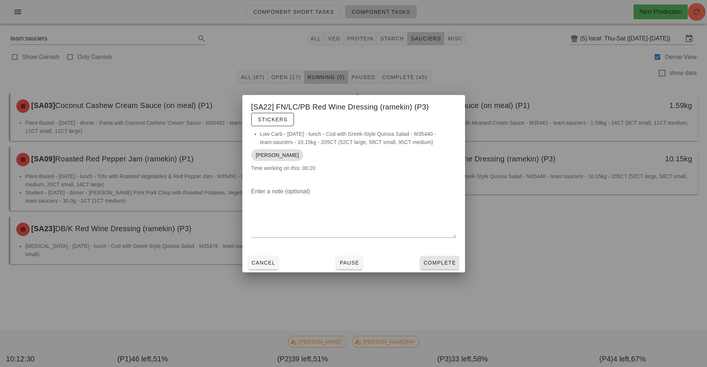
click at [454, 262] on span "Complete" at bounding box center [439, 263] width 33 height 6
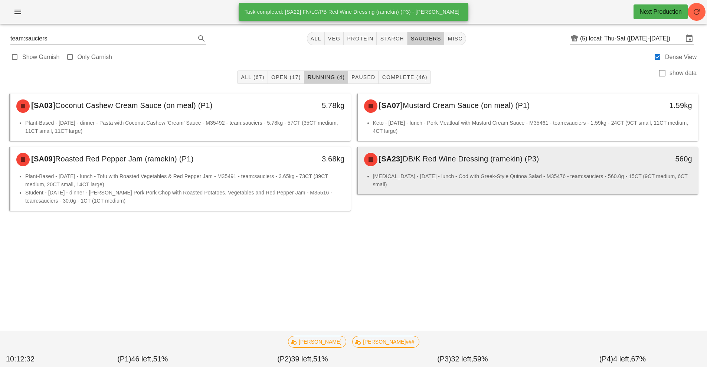
click at [484, 168] on div "[SA23] DB/K Red Wine Dressing (ramekin) (P3)" at bounding box center [485, 159] width 253 height 22
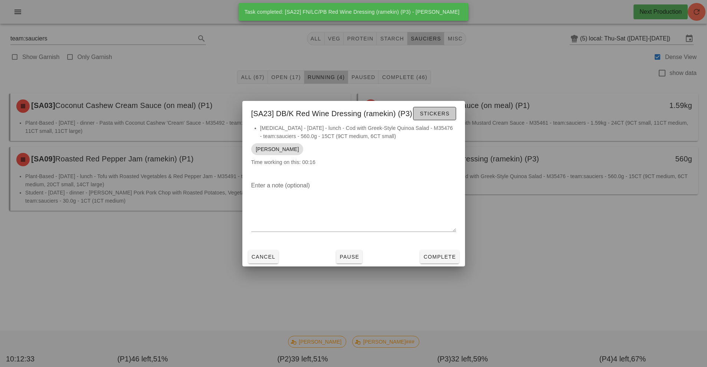
click at [436, 119] on button "Stickers" at bounding box center [434, 113] width 43 height 13
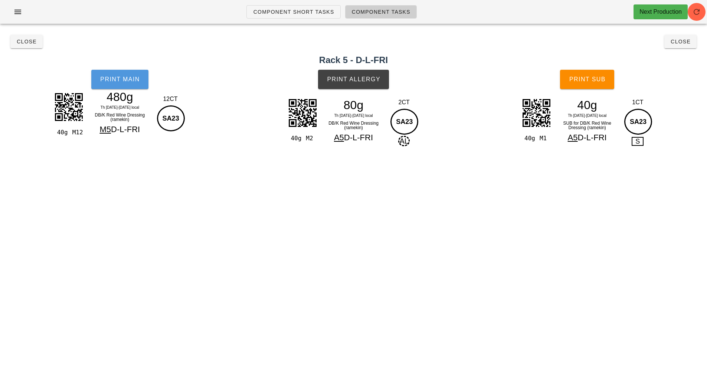
click at [122, 88] on button "Print Main" at bounding box center [119, 79] width 57 height 19
click at [370, 81] on span "Print Allergy" at bounding box center [353, 79] width 54 height 7
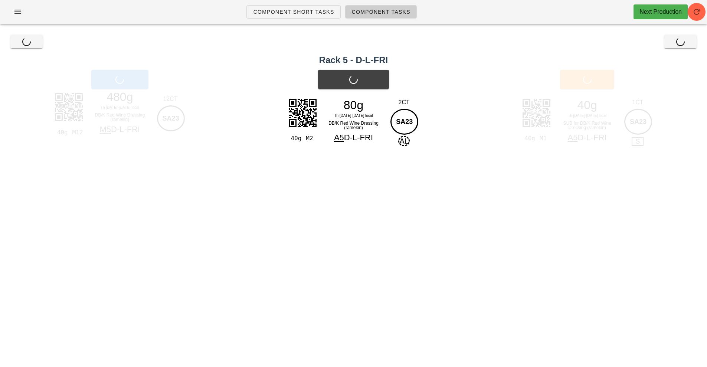
click at [611, 89] on div "Print Sub" at bounding box center [587, 79] width 240 height 28
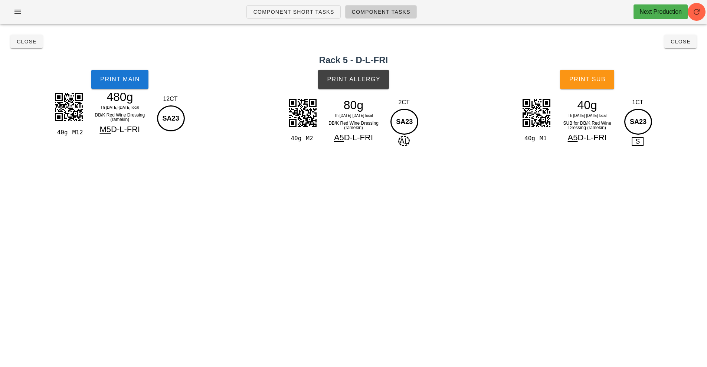
click at [604, 85] on button "Print Sub" at bounding box center [587, 79] width 54 height 19
click at [682, 47] on button "Close" at bounding box center [680, 41] width 32 height 13
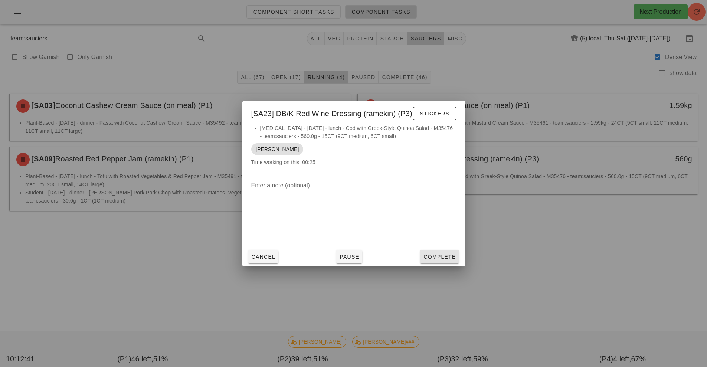
click at [450, 251] on button "Complete" at bounding box center [439, 256] width 39 height 13
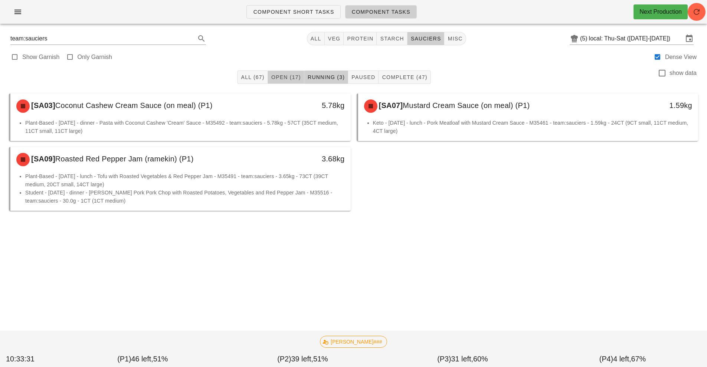
click at [286, 77] on span "Open (17)" at bounding box center [286, 77] width 30 height 6
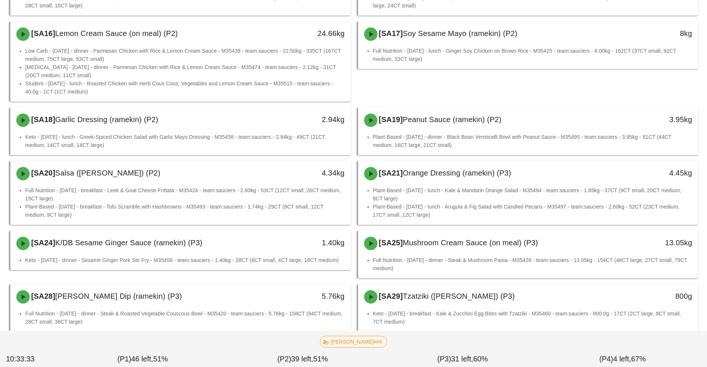
scroll to position [328, 0]
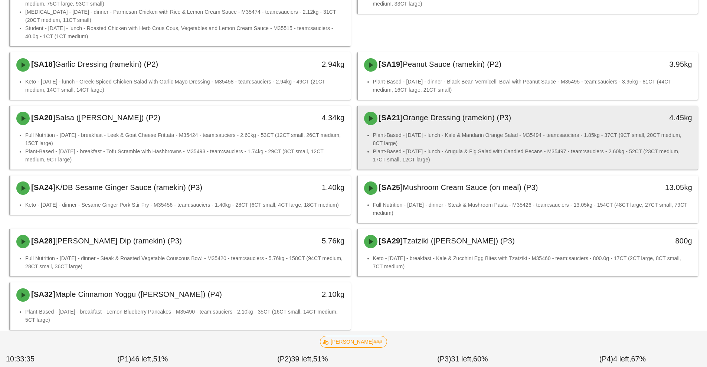
click at [400, 131] on li "Plant-Based - Friday - lunch - Kale & Mandarin Orange Salad - M35494 - team:sau…" at bounding box center [532, 139] width 319 height 16
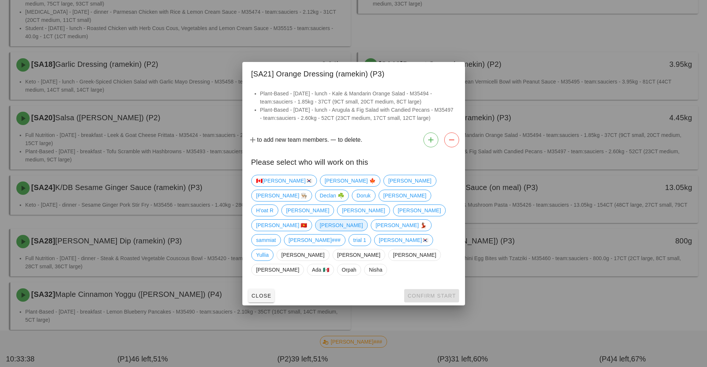
click at [319, 225] on span "[PERSON_NAME]" at bounding box center [340, 225] width 43 height 11
click at [436, 289] on button "Confirm Start" at bounding box center [431, 295] width 55 height 13
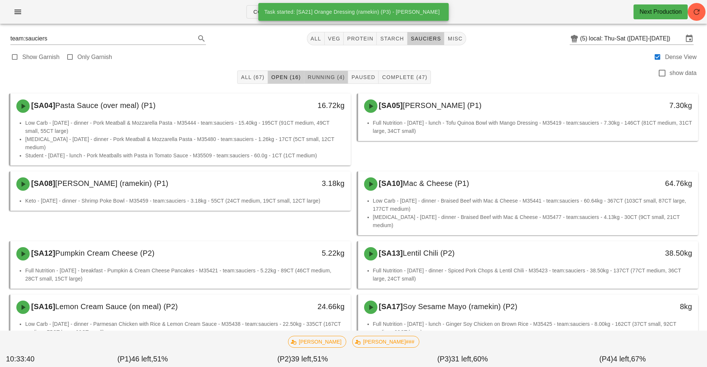
click at [329, 79] on span "Running (4)" at bounding box center [325, 77] width 37 height 6
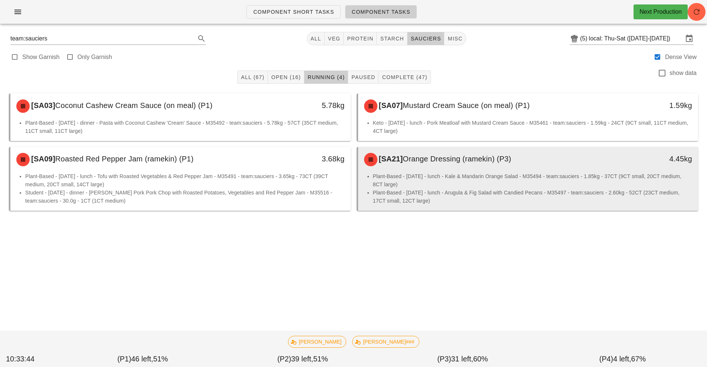
click at [448, 182] on li "Plant-Based - Friday - lunch - Kale & Mandarin Orange Salad - M35494 - team:sau…" at bounding box center [532, 180] width 319 height 16
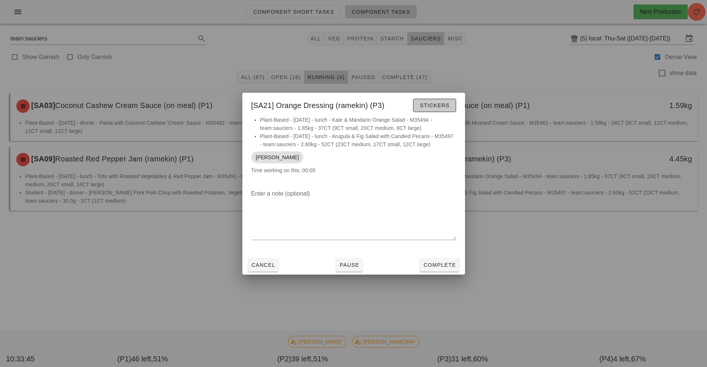
click at [444, 105] on span "Stickers" at bounding box center [434, 105] width 30 height 6
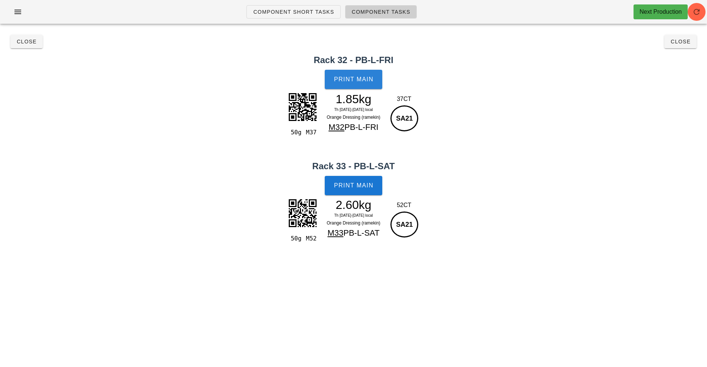
click at [361, 75] on button "Print Main" at bounding box center [353, 79] width 57 height 19
click at [361, 183] on span "Print Main" at bounding box center [354, 185] width 40 height 7
click at [686, 42] on span "Close" at bounding box center [680, 42] width 20 height 6
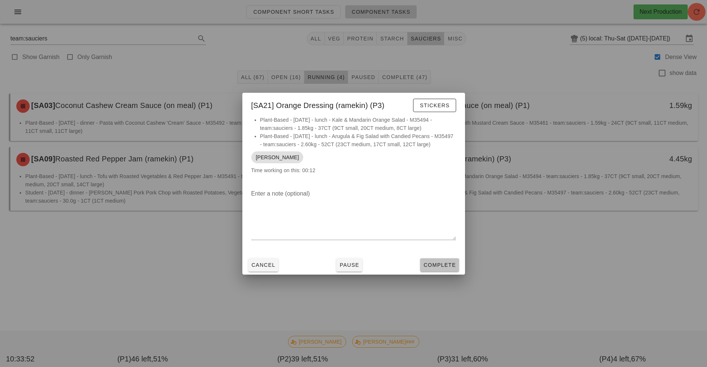
click at [434, 269] on button "Complete" at bounding box center [439, 264] width 39 height 13
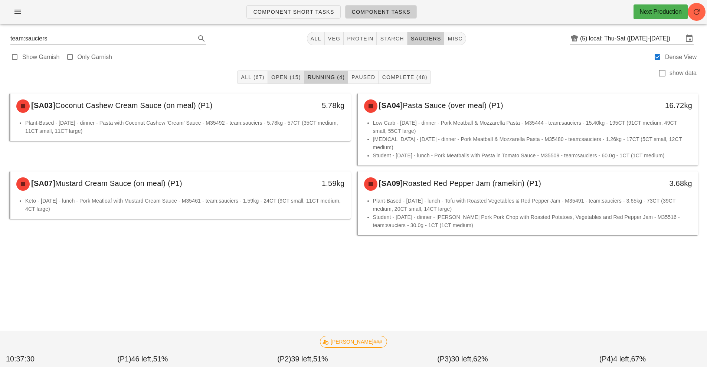
click at [285, 81] on button "Open (15)" at bounding box center [286, 76] width 36 height 13
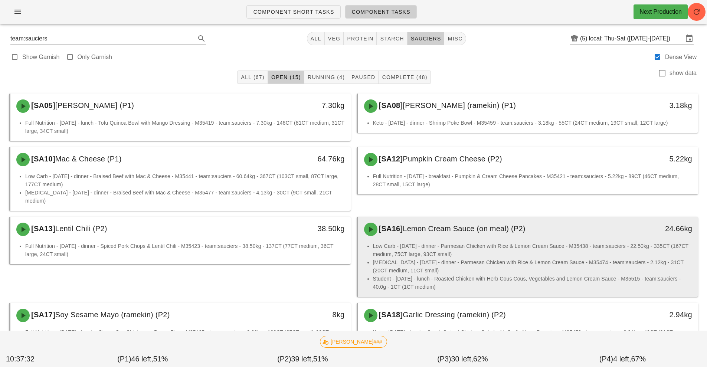
click at [434, 258] on li "Diabetes - Thursday - dinner - Parmesan Chicken with Rice & Lemon Cream Sauce -…" at bounding box center [532, 266] width 319 height 16
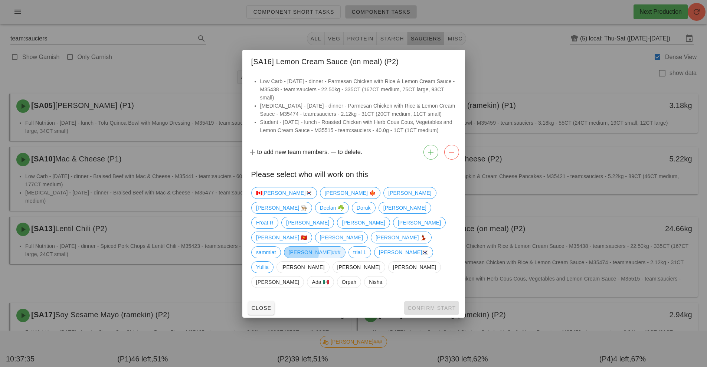
click at [340, 247] on span "[PERSON_NAME]###" at bounding box center [314, 252] width 52 height 11
click at [433, 305] on span "Confirm Start" at bounding box center [431, 308] width 49 height 6
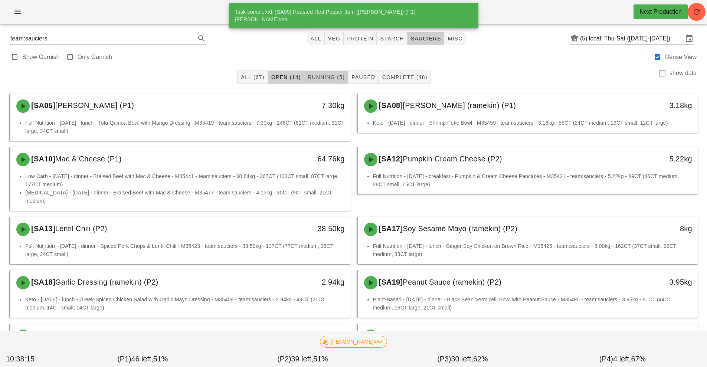
click at [326, 77] on span "Running (5)" at bounding box center [325, 77] width 37 height 6
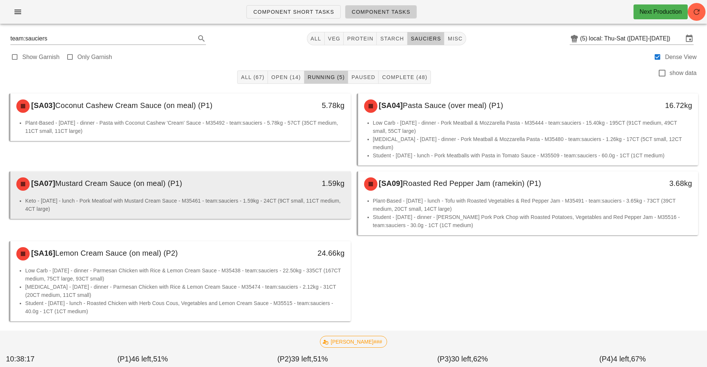
click at [295, 187] on div "[SA07] Mustard Cream Sauce (on meal) (P1) 1.59kg" at bounding box center [180, 183] width 340 height 25
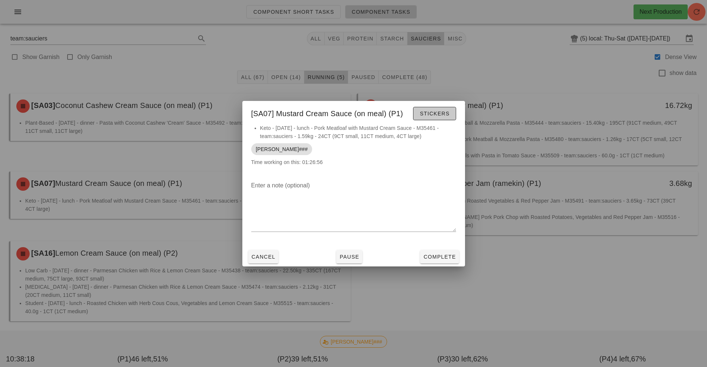
click at [438, 113] on span "Stickers" at bounding box center [434, 114] width 30 height 6
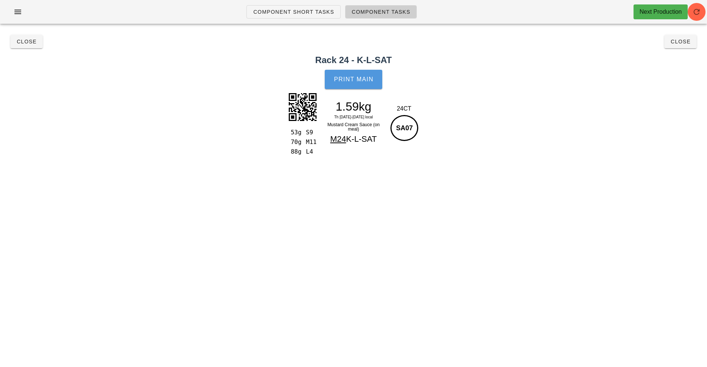
click at [363, 83] on button "Print Main" at bounding box center [353, 79] width 57 height 19
click at [23, 41] on span "Close" at bounding box center [26, 42] width 20 height 6
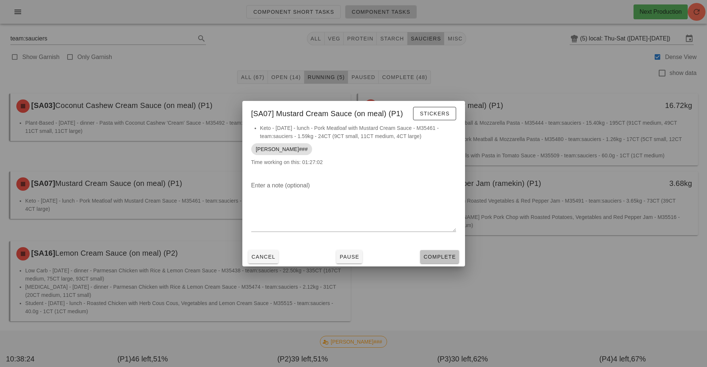
click at [437, 255] on span "Complete" at bounding box center [439, 257] width 33 height 6
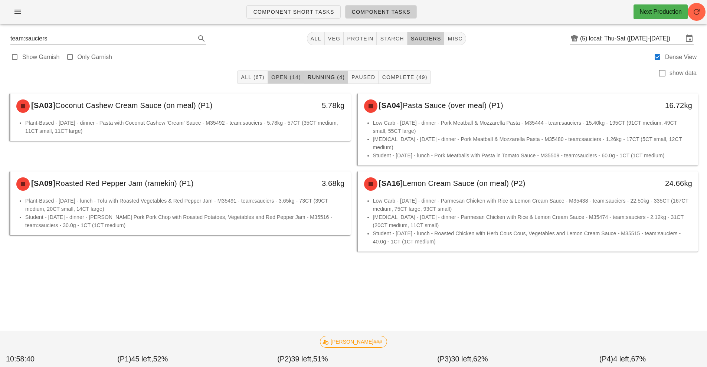
click at [280, 75] on span "Open (14)" at bounding box center [286, 77] width 30 height 6
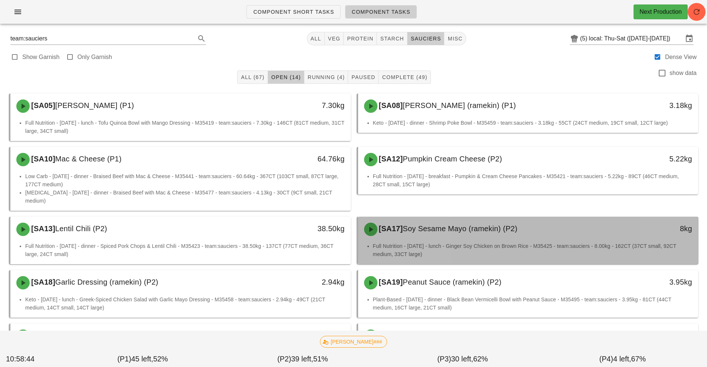
click at [458, 224] on span "Soy Sesame Mayo (ramekin) (P2)" at bounding box center [460, 228] width 115 height 8
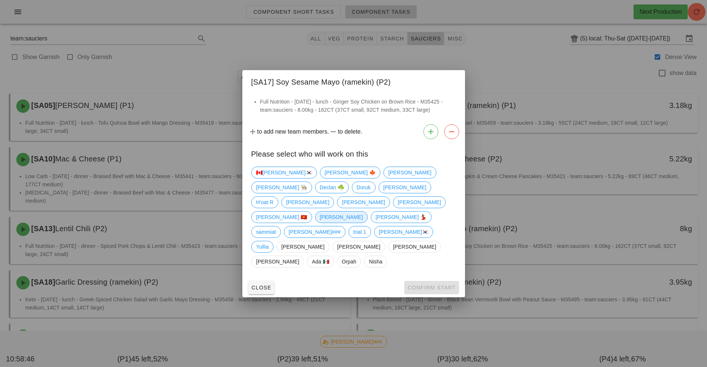
click at [319, 218] on span "[PERSON_NAME]" at bounding box center [340, 216] width 43 height 11
click at [423, 281] on button "Confirm Start" at bounding box center [431, 287] width 55 height 13
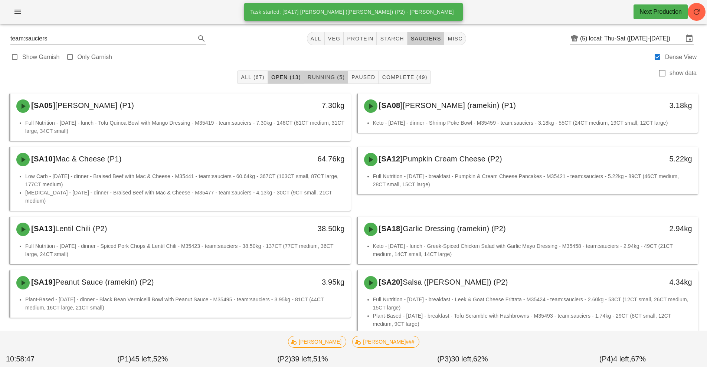
click at [326, 78] on span "Running (5)" at bounding box center [325, 77] width 37 height 6
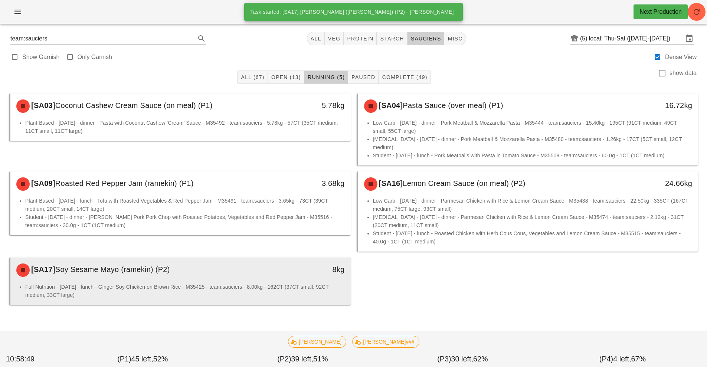
click at [272, 283] on li "Full Nutrition - Saturday - lunch - Ginger Soy Chicken on Brown Rice - M35425 -…" at bounding box center [184, 291] width 319 height 16
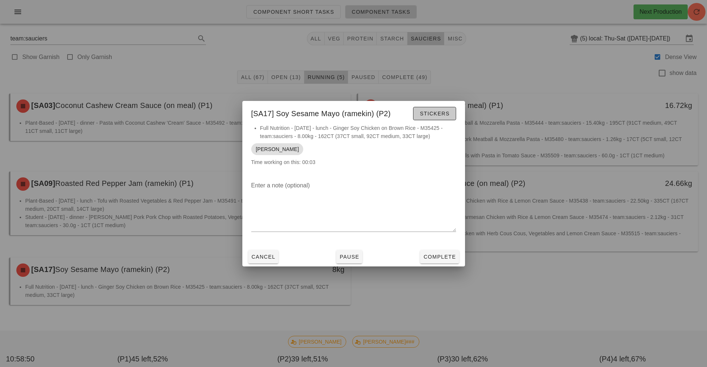
click at [431, 111] on span "Stickers" at bounding box center [434, 114] width 30 height 6
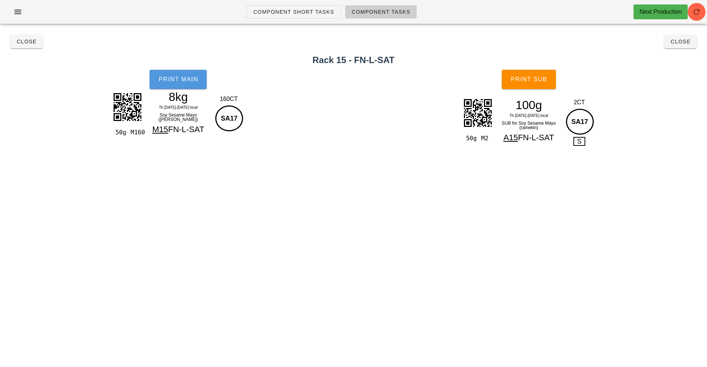
click at [198, 83] on button "Print Main" at bounding box center [178, 79] width 57 height 19
click at [540, 83] on button "Print Sub" at bounding box center [529, 79] width 54 height 19
click at [683, 44] on span "Close" at bounding box center [680, 42] width 20 height 6
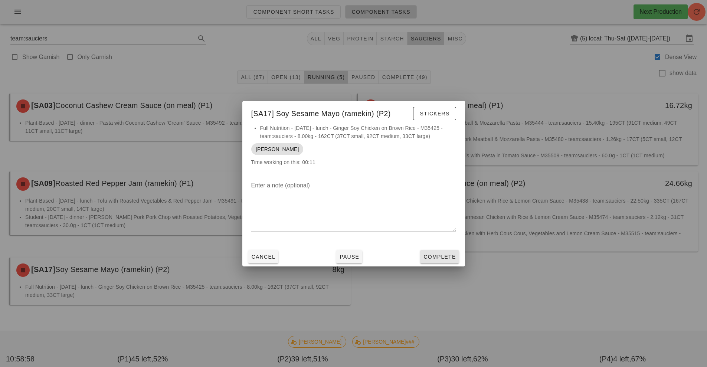
click at [450, 262] on button "Complete" at bounding box center [439, 256] width 39 height 13
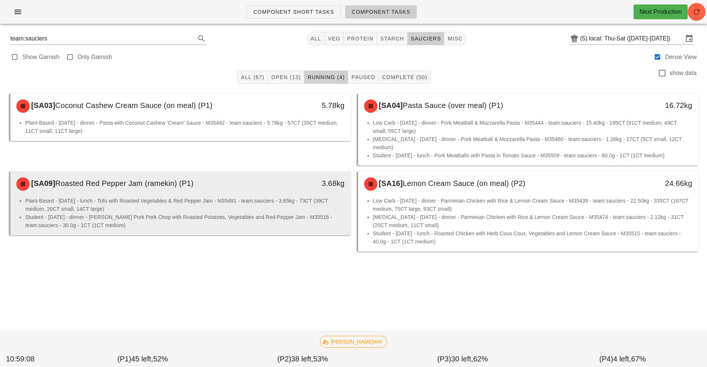
click at [295, 204] on li "Plant-Based - Thursday - lunch - Tofu with Roasted Vegetables & Red Pepper Jam …" at bounding box center [184, 205] width 319 height 16
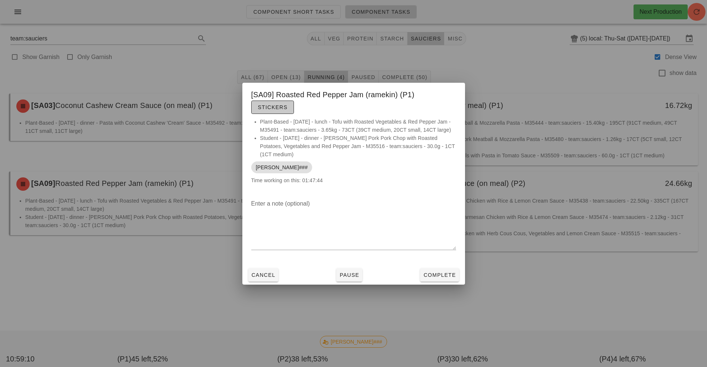
click at [270, 107] on span "Stickers" at bounding box center [272, 107] width 30 height 6
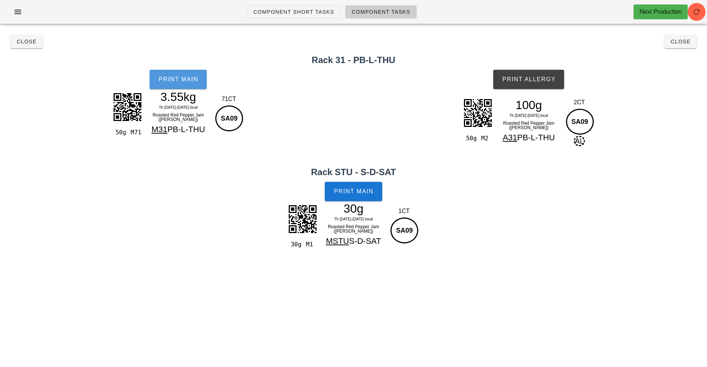
click at [183, 85] on button "Print Main" at bounding box center [178, 79] width 57 height 19
click at [522, 75] on button "Print Allergy" at bounding box center [528, 79] width 71 height 19
click at [345, 191] on span "Print Main" at bounding box center [354, 191] width 40 height 7
click at [22, 37] on button "Close" at bounding box center [26, 41] width 32 height 13
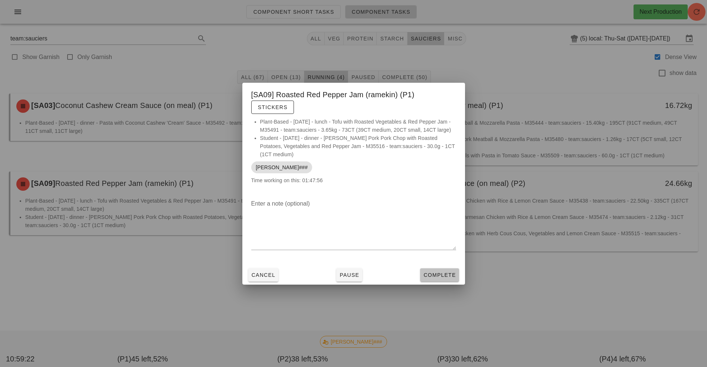
click at [445, 279] on button "Complete" at bounding box center [439, 274] width 39 height 13
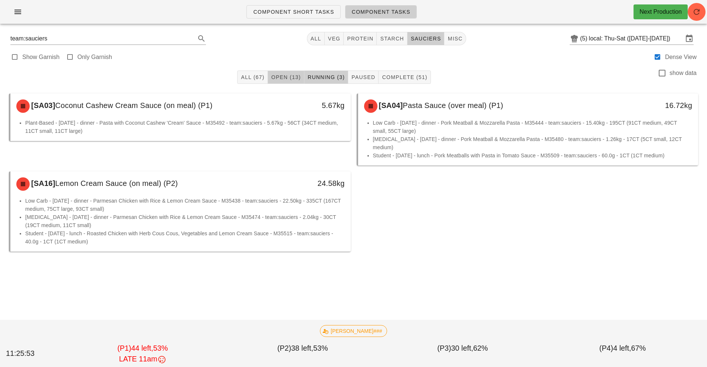
click at [276, 77] on span "Open (13)" at bounding box center [286, 77] width 30 height 6
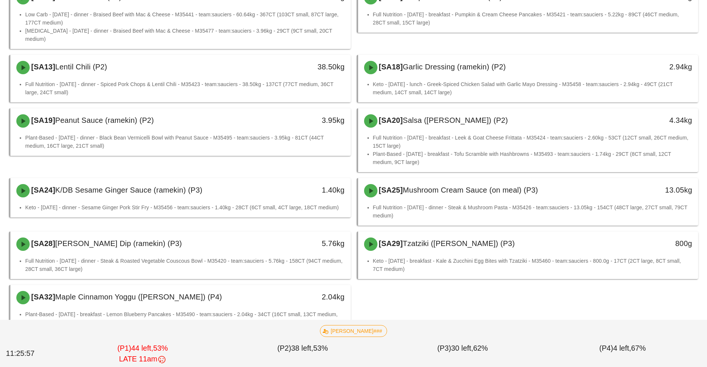
scroll to position [161, 0]
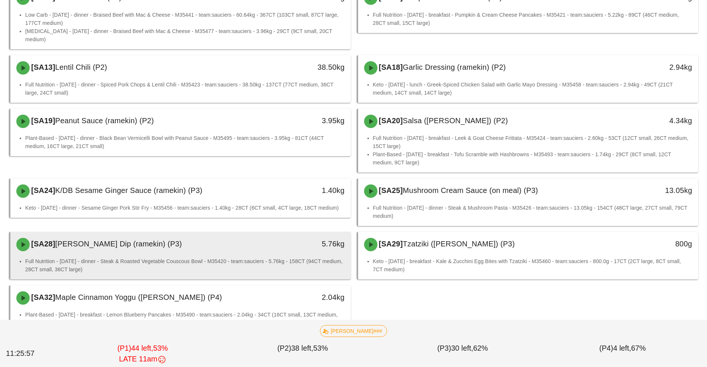
click at [244, 243] on div "[SA28] Lemon Herb Dip (ramekin) (P3)" at bounding box center [138, 244] width 253 height 22
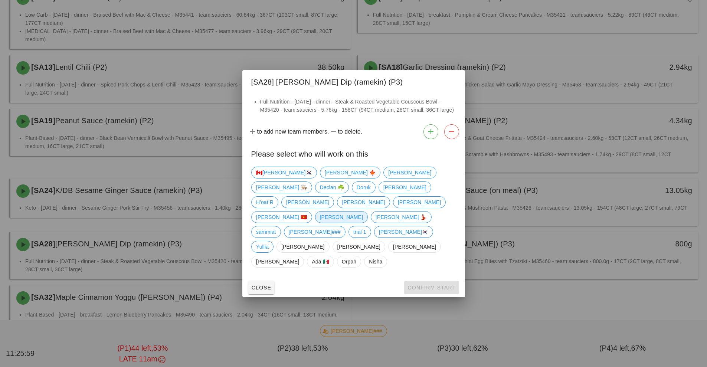
click at [319, 218] on span "[PERSON_NAME]" at bounding box center [340, 216] width 43 height 11
click at [447, 285] on span "Confirm Start" at bounding box center [431, 288] width 49 height 6
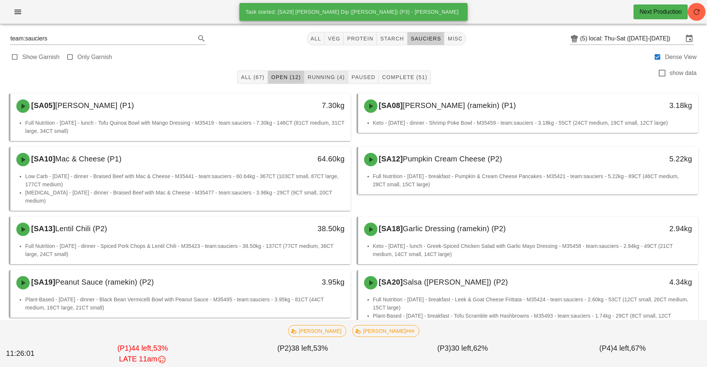
click at [328, 76] on span "Running (4)" at bounding box center [325, 77] width 37 height 6
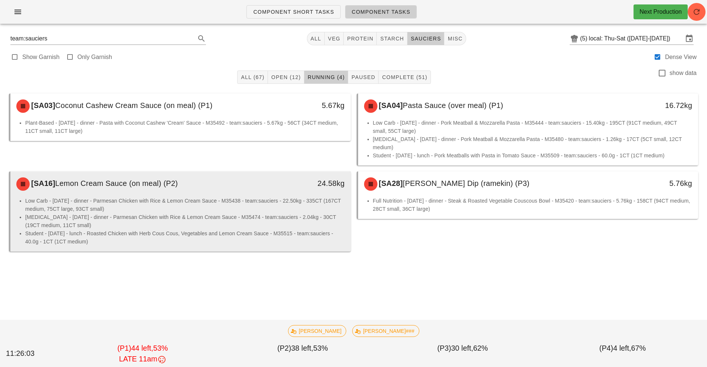
click at [246, 213] on li "[MEDICAL_DATA] - [DATE] - dinner - Parmesan Chicken with Rice & Lemon Cream Sau…" at bounding box center [184, 221] width 319 height 16
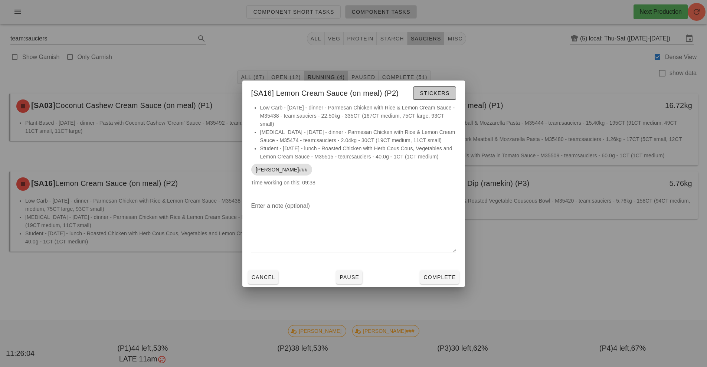
click at [427, 92] on span "Stickers" at bounding box center [434, 93] width 30 height 6
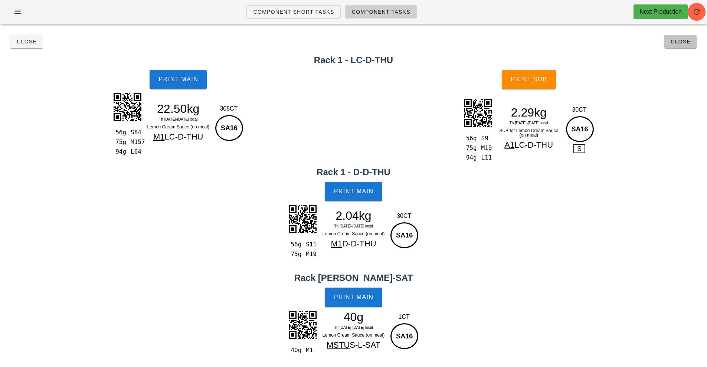
click at [680, 42] on span "Close" at bounding box center [680, 42] width 20 height 6
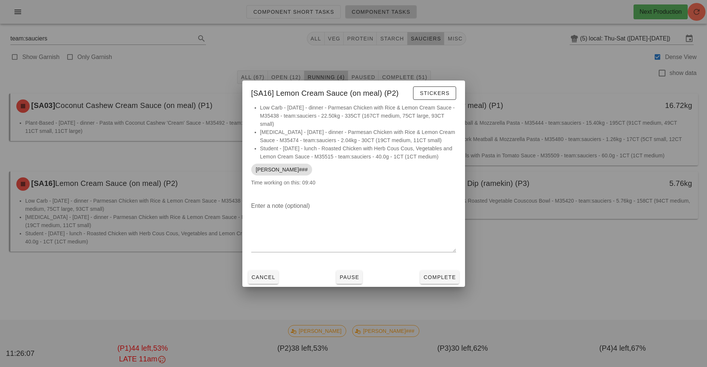
click at [554, 243] on div at bounding box center [353, 183] width 707 height 367
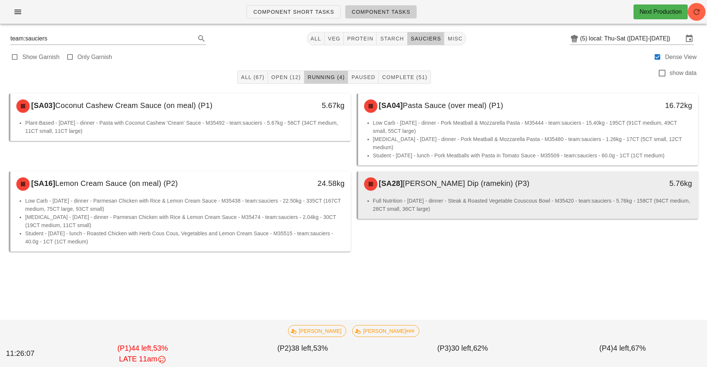
click at [499, 197] on li "Full Nutrition - Thursday - dinner - Steak & Roasted Vegetable Couscous Bowl - …" at bounding box center [532, 205] width 319 height 16
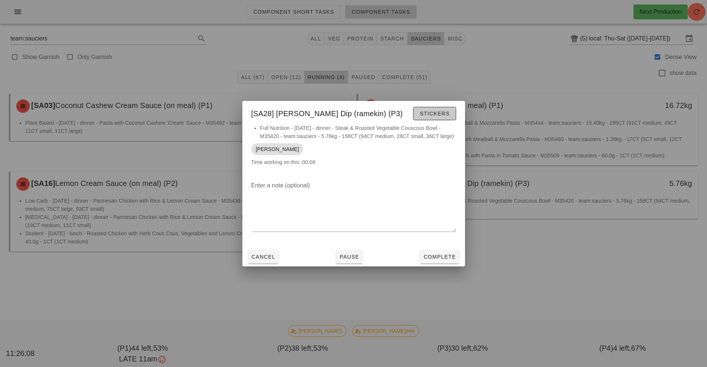
click at [434, 112] on span "Stickers" at bounding box center [434, 114] width 30 height 6
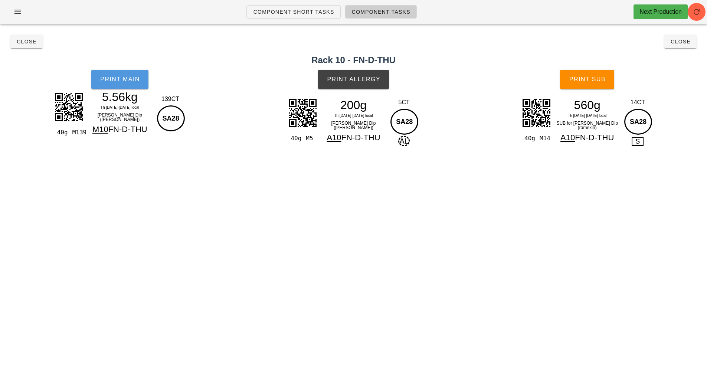
click at [132, 77] on span "Print Main" at bounding box center [120, 79] width 40 height 7
click at [352, 81] on span "Print Allergy" at bounding box center [353, 79] width 54 height 7
click at [590, 79] on span "Print Sub" at bounding box center [587, 79] width 37 height 7
click at [688, 43] on span "Close" at bounding box center [680, 42] width 20 height 6
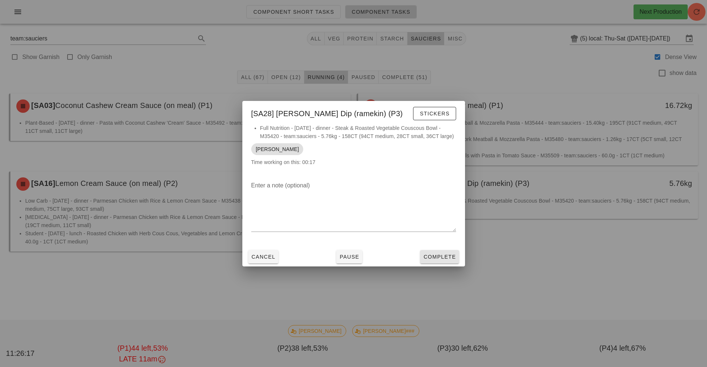
click at [444, 257] on span "Complete" at bounding box center [439, 257] width 33 height 6
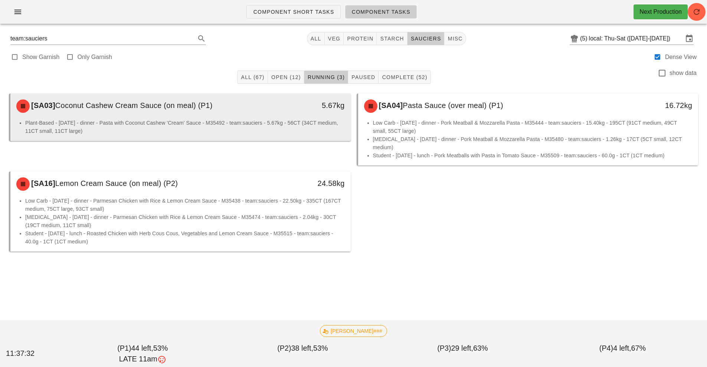
click at [287, 117] on div "5.67kg" at bounding box center [307, 106] width 84 height 22
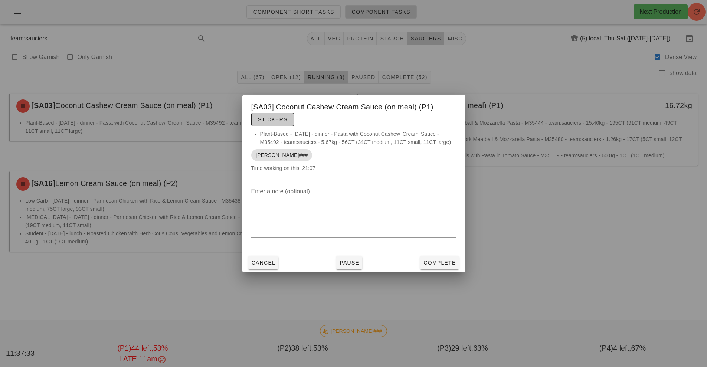
click at [287, 117] on span "Stickers" at bounding box center [272, 119] width 30 height 6
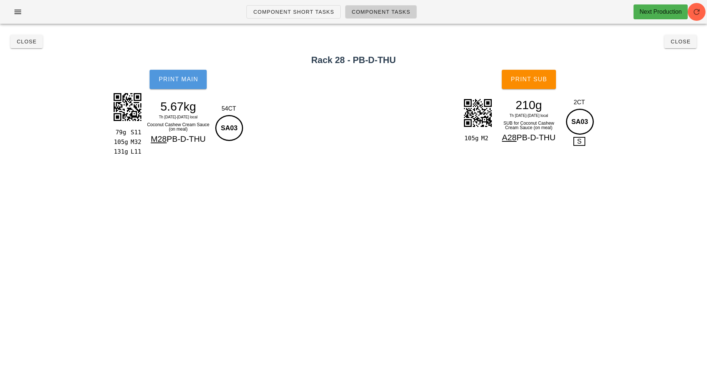
click at [178, 73] on button "Print Main" at bounding box center [178, 79] width 57 height 19
click at [526, 83] on button "Print Sub" at bounding box center [529, 79] width 54 height 19
click at [32, 46] on button "Close" at bounding box center [26, 41] width 32 height 13
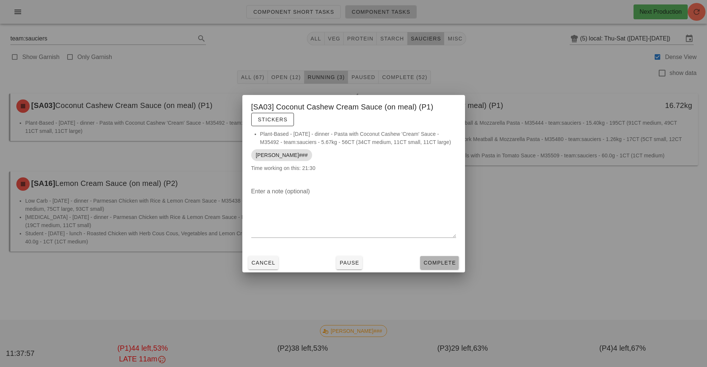
click at [434, 262] on span "Complete" at bounding box center [439, 263] width 33 height 6
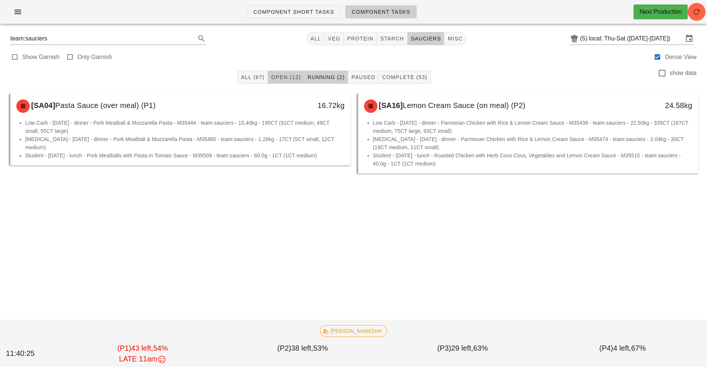
click at [289, 82] on button "Open (12)" at bounding box center [286, 76] width 36 height 13
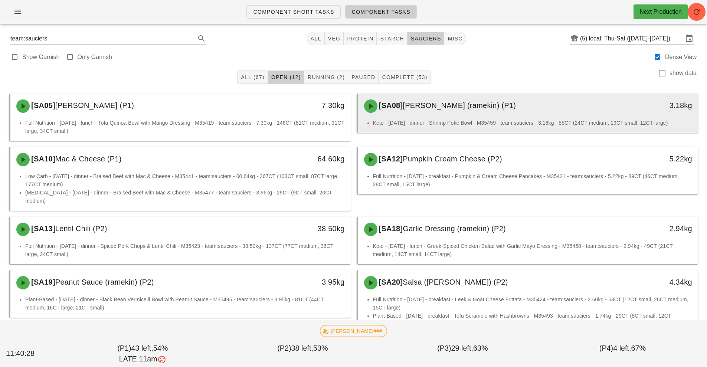
click at [509, 114] on div "[SA08] Sriracha Mayo (ramekin) (P1)" at bounding box center [485, 106] width 253 height 22
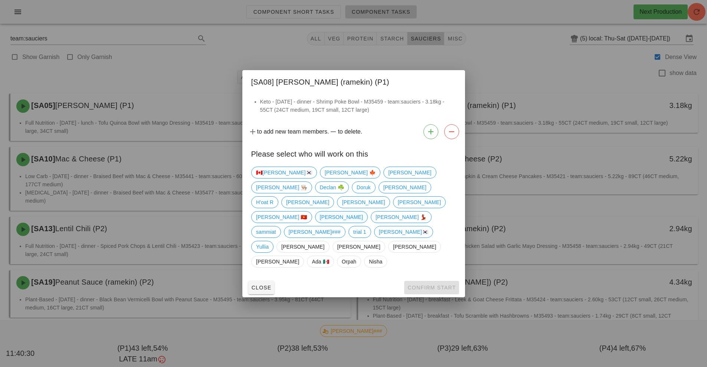
click at [319, 220] on span "[PERSON_NAME]" at bounding box center [340, 216] width 43 height 11
click at [448, 285] on span "Confirm Start" at bounding box center [431, 288] width 49 height 6
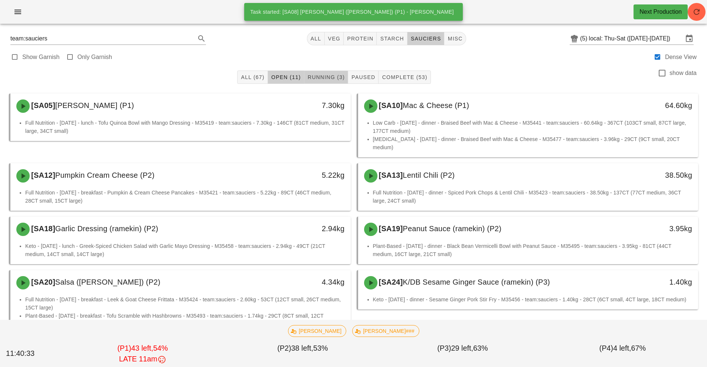
click at [326, 83] on button "Running (3)" at bounding box center [326, 76] width 44 height 13
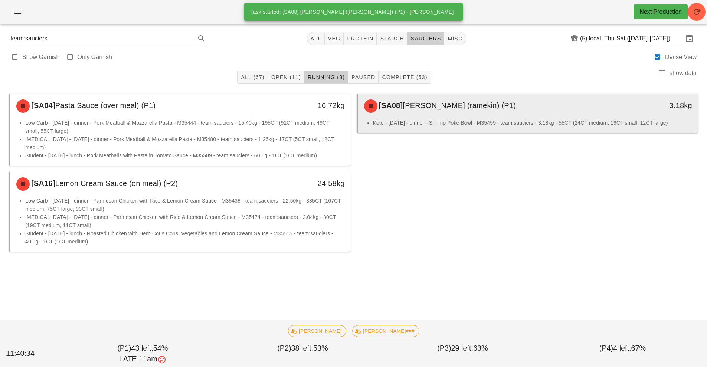
click at [476, 118] on div "[SA08] Sriracha Mayo (ramekin) (P1) 3.18kg" at bounding box center [528, 105] width 340 height 25
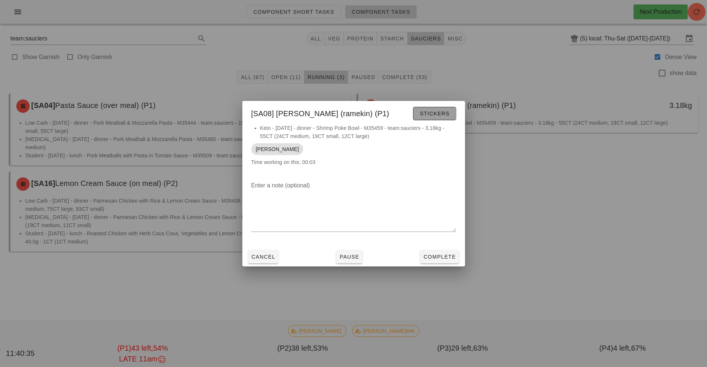
click at [447, 116] on button "Stickers" at bounding box center [434, 113] width 43 height 13
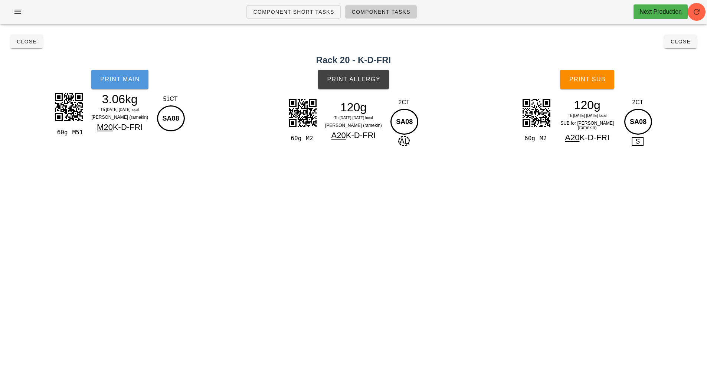
click at [128, 76] on span "Print Main" at bounding box center [120, 79] width 40 height 7
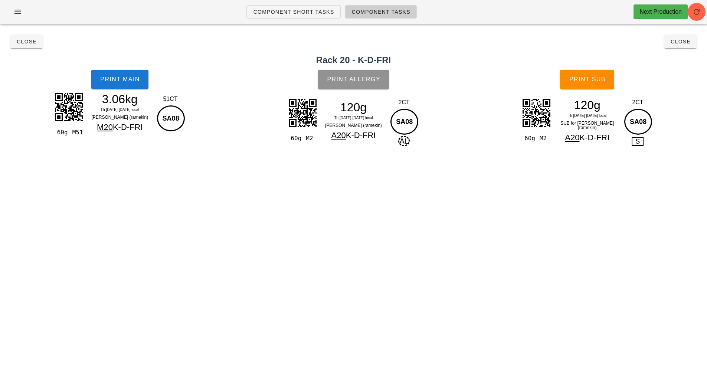
click at [374, 72] on button "Print Allergy" at bounding box center [353, 79] width 71 height 19
click at [592, 79] on span "Print Sub" at bounding box center [587, 79] width 37 height 7
click at [683, 44] on span "Close" at bounding box center [680, 42] width 20 height 6
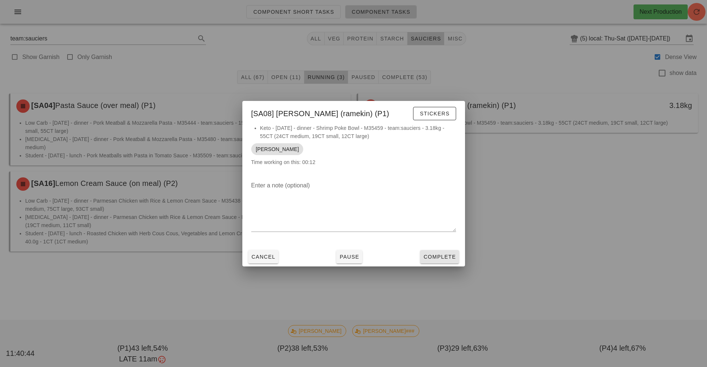
click at [439, 257] on span "Complete" at bounding box center [439, 257] width 33 height 6
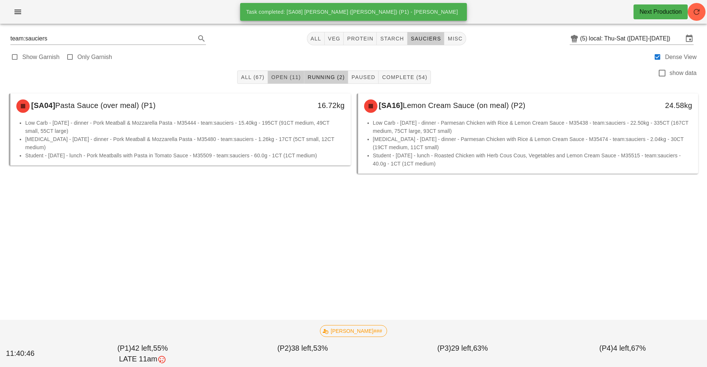
click at [289, 76] on span "Open (11)" at bounding box center [286, 77] width 30 height 6
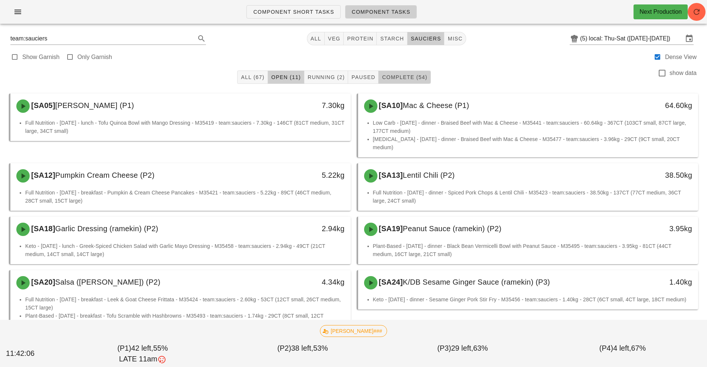
click at [410, 75] on span "Complete (54)" at bounding box center [404, 77] width 46 height 6
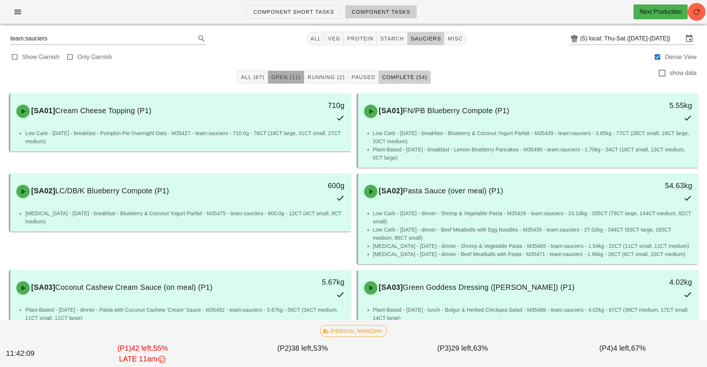
click at [283, 78] on span "Open (11)" at bounding box center [286, 77] width 30 height 6
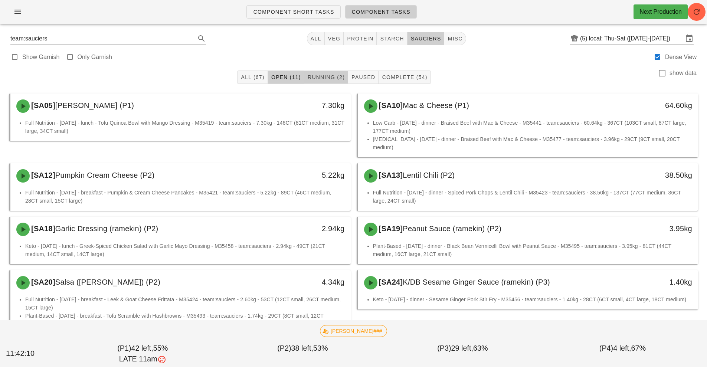
click at [321, 78] on span "Running (2)" at bounding box center [325, 77] width 37 height 6
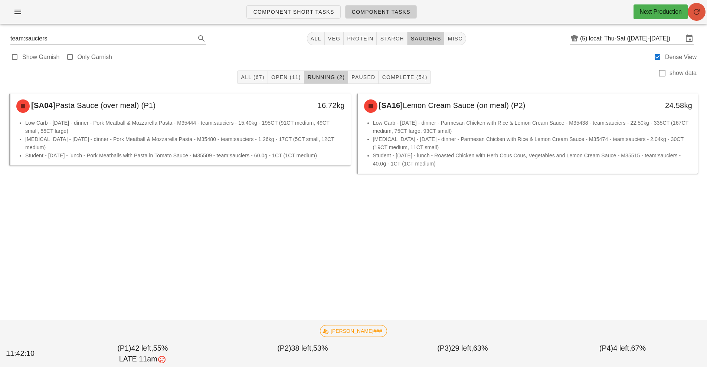
click at [696, 12] on icon "button" at bounding box center [696, 11] width 9 height 9
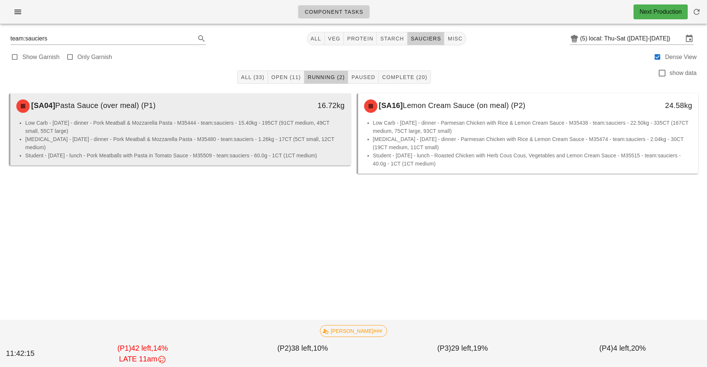
click at [247, 128] on li "Low Carb - [DATE] - dinner - Pork Meatball & Mozzarella Pasta - M35444 - team:s…" at bounding box center [184, 127] width 319 height 16
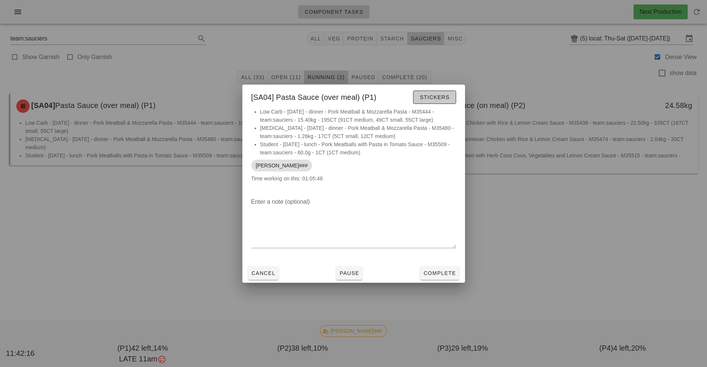
click at [439, 102] on button "Stickers" at bounding box center [434, 97] width 43 height 13
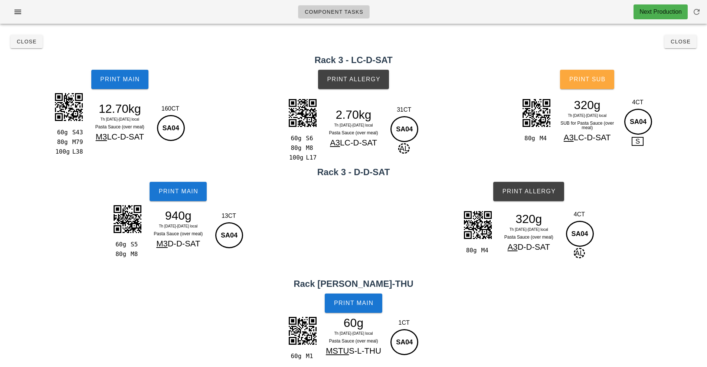
click at [584, 83] on button "Print Sub" at bounding box center [587, 79] width 54 height 19
click at [600, 81] on span "Print Sub" at bounding box center [587, 79] width 37 height 7
click at [590, 87] on button "Print Sub" at bounding box center [587, 79] width 54 height 19
click at [13, 46] on button "Close" at bounding box center [26, 41] width 32 height 13
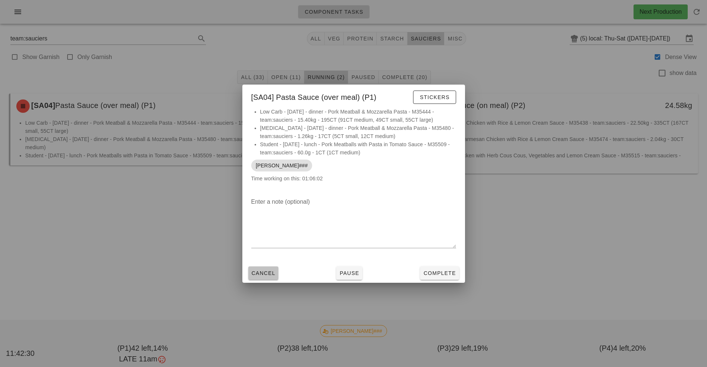
click at [264, 273] on span "Cancel" at bounding box center [263, 273] width 24 height 6
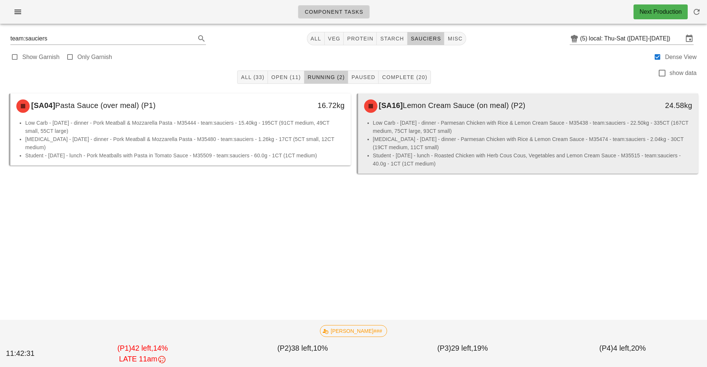
click at [458, 133] on li "Low Carb - [DATE] - dinner - Parmesan Chicken with Rice & Lemon Cream Sauce - M…" at bounding box center [532, 127] width 319 height 16
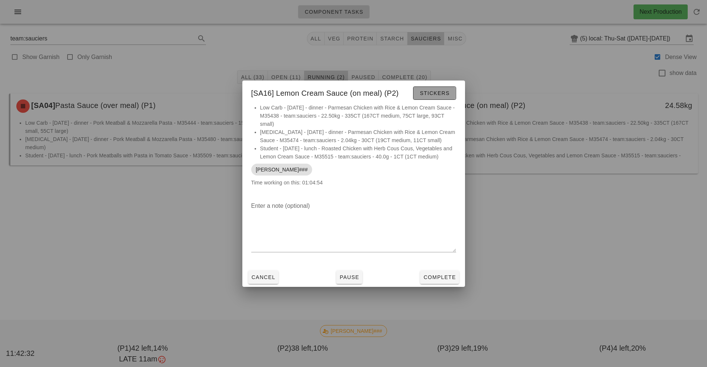
click at [426, 94] on span "Stickers" at bounding box center [434, 93] width 30 height 6
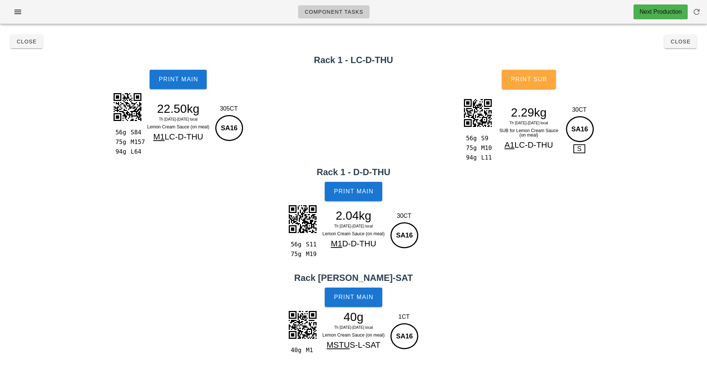
click at [543, 77] on span "Print Sub" at bounding box center [528, 79] width 37 height 7
click at [532, 81] on span "Print Sub" at bounding box center [528, 79] width 37 height 7
click at [515, 82] on span "Print Sub" at bounding box center [528, 79] width 37 height 7
click at [35, 45] on button "Close" at bounding box center [26, 41] width 32 height 13
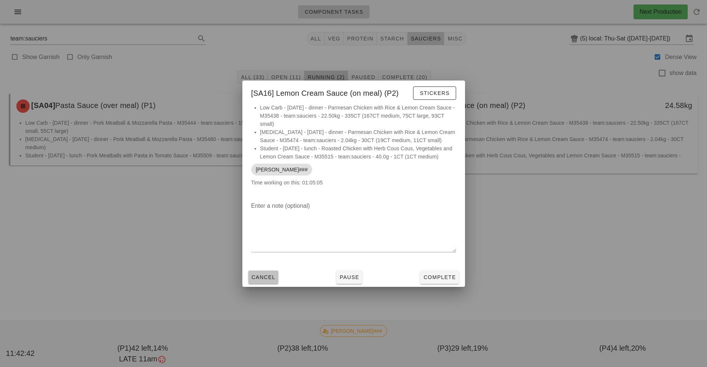
click at [277, 279] on button "Cancel" at bounding box center [263, 276] width 30 height 13
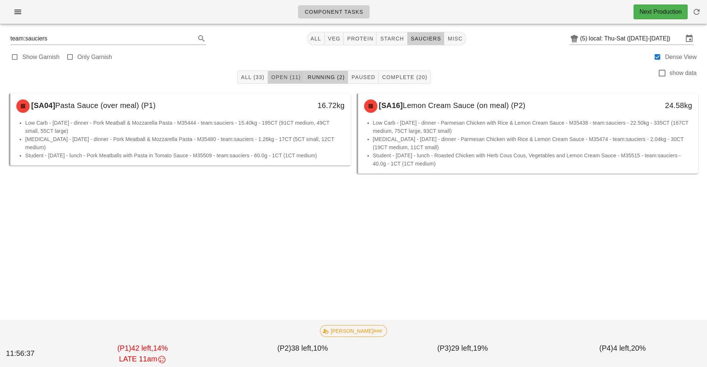
click at [288, 82] on button "Open (11)" at bounding box center [286, 76] width 36 height 13
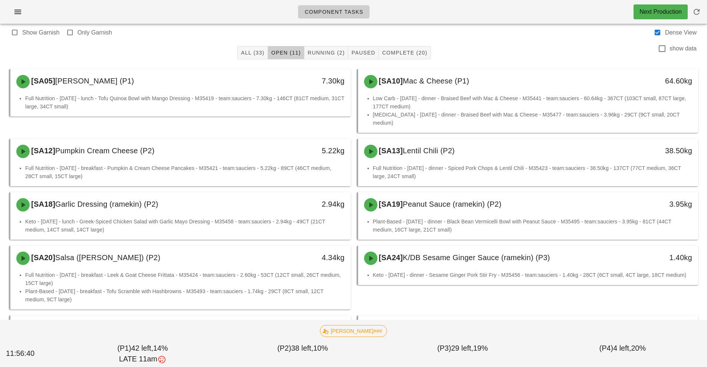
scroll to position [25, 0]
click at [325, 217] on li "Keto - [DATE] - lunch - Greek-Spiced Chicken Salad with Garlic Mayo Dressing - …" at bounding box center [184, 225] width 319 height 16
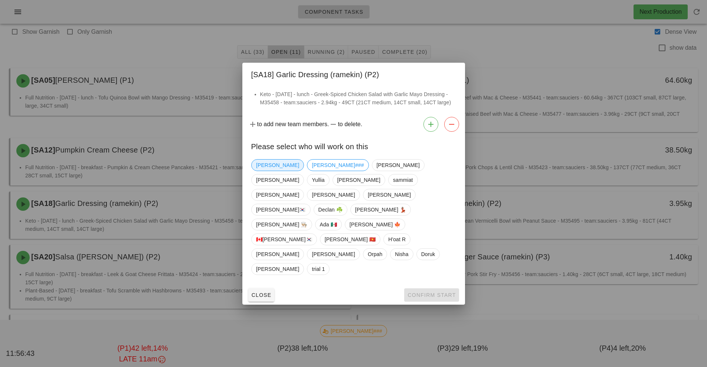
click at [260, 171] on span "[PERSON_NAME]" at bounding box center [277, 165] width 43 height 11
click at [431, 288] on button "Confirm Start" at bounding box center [431, 294] width 55 height 13
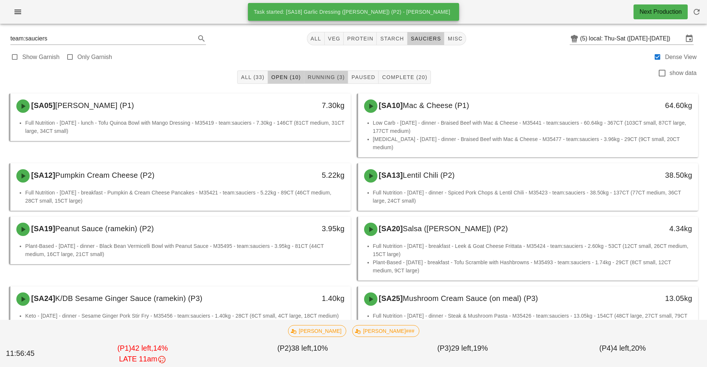
click at [319, 78] on span "Running (3)" at bounding box center [325, 77] width 37 height 6
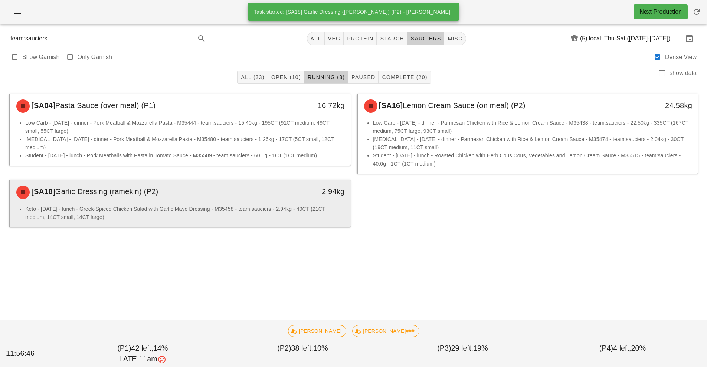
click at [223, 201] on div "[SA18] Garlic Dressing (ramekin) (P2)" at bounding box center [138, 192] width 253 height 22
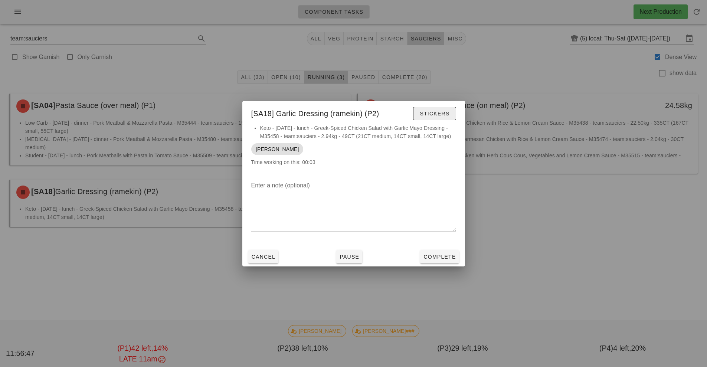
click at [449, 117] on button "Stickers" at bounding box center [434, 113] width 43 height 13
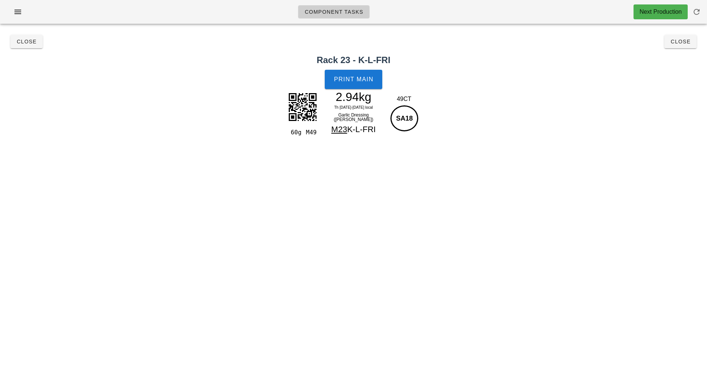
click at [348, 56] on h2 "Rack 23 - K-L-FRI" at bounding box center [353, 59] width 698 height 13
click at [382, 78] on button "Print Main" at bounding box center [353, 79] width 57 height 19
click at [683, 58] on h2 "Rack 23 - K-L-FRI" at bounding box center [353, 59] width 698 height 13
click at [694, 45] on button "Close" at bounding box center [680, 41] width 32 height 13
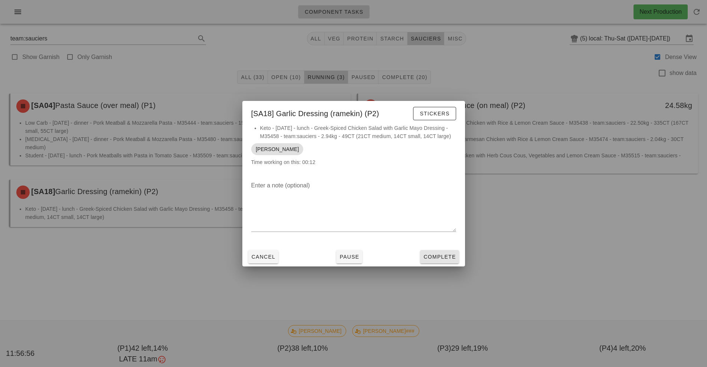
click at [437, 262] on button "Complete" at bounding box center [439, 256] width 39 height 13
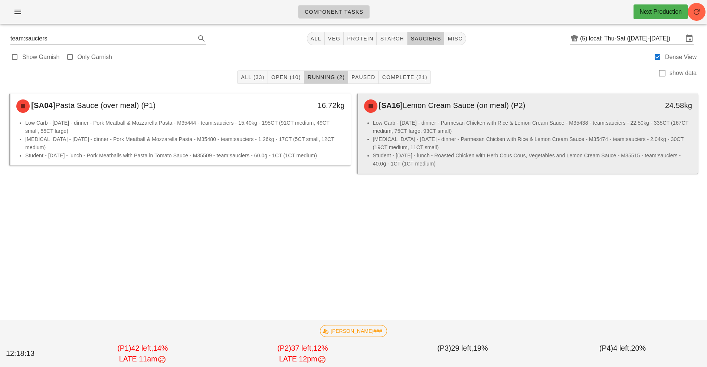
click at [404, 129] on li "Low Carb - [DATE] - dinner - Parmesan Chicken with Rice & Lemon Cream Sauce - M…" at bounding box center [532, 127] width 319 height 16
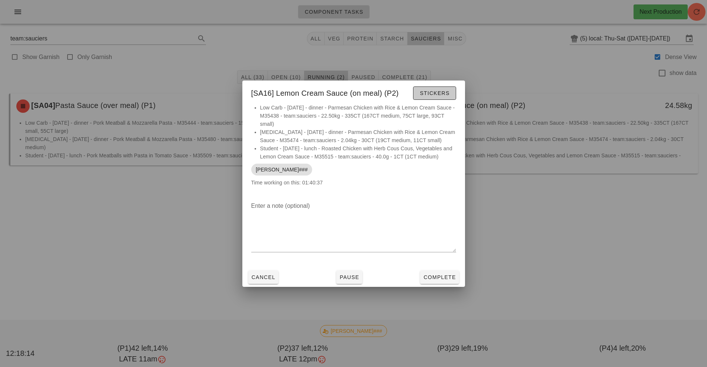
click at [430, 94] on span "Stickers" at bounding box center [434, 93] width 30 height 6
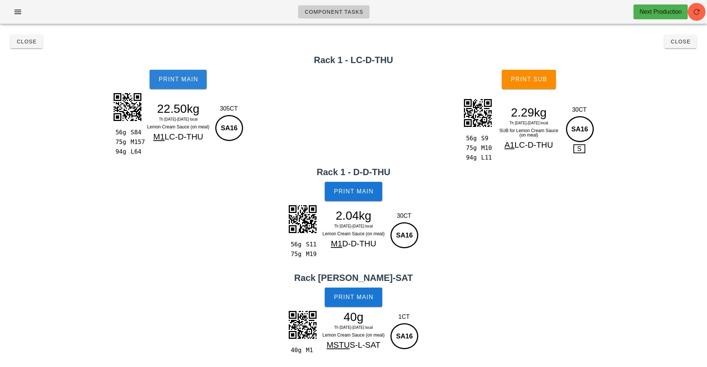
click at [179, 78] on span "Print Main" at bounding box center [178, 79] width 40 height 7
click at [331, 199] on button "Print Main" at bounding box center [353, 191] width 57 height 19
click at [359, 305] on button "Print Main" at bounding box center [353, 297] width 57 height 19
click at [27, 56] on h2 "Rack 1 - LC-D-THU" at bounding box center [353, 59] width 698 height 13
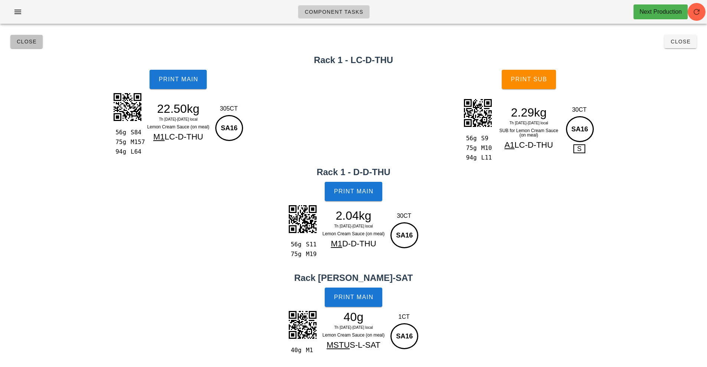
click at [27, 43] on span "Close" at bounding box center [26, 42] width 20 height 6
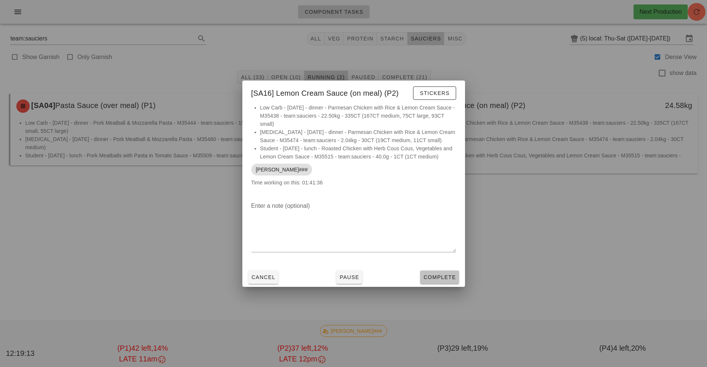
click at [436, 276] on span "Complete" at bounding box center [439, 277] width 33 height 6
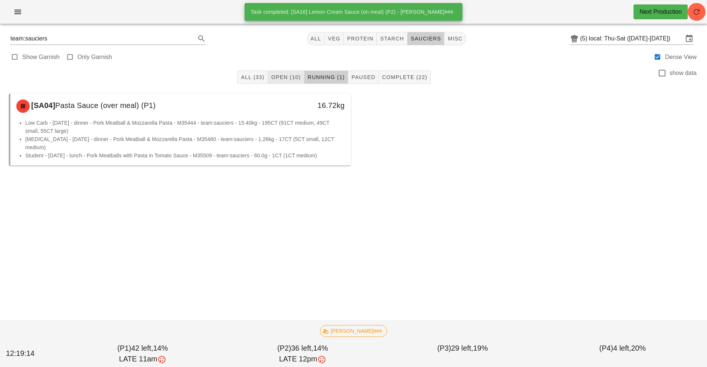
click at [288, 77] on span "Open (10)" at bounding box center [286, 77] width 30 height 6
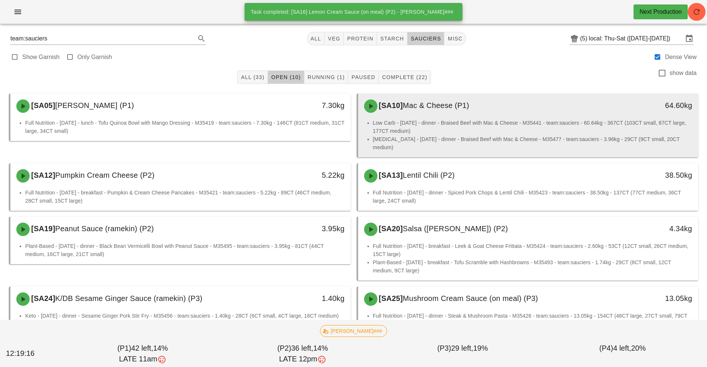
click at [439, 115] on div "[SA10] Mac & Cheese (P1)" at bounding box center [485, 106] width 253 height 22
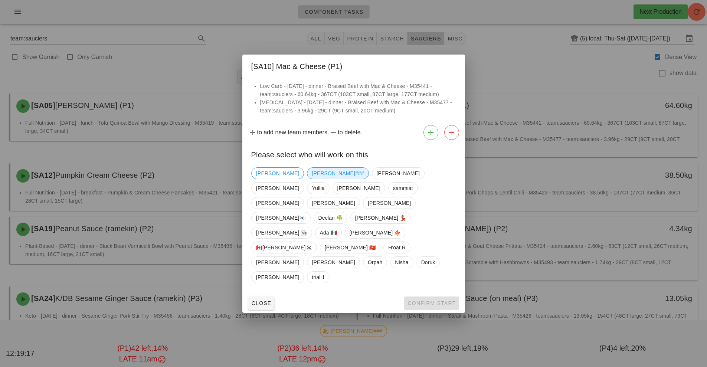
click at [312, 179] on span "[PERSON_NAME]###" at bounding box center [338, 173] width 52 height 11
click at [416, 296] on button "Confirm Start" at bounding box center [431, 302] width 55 height 13
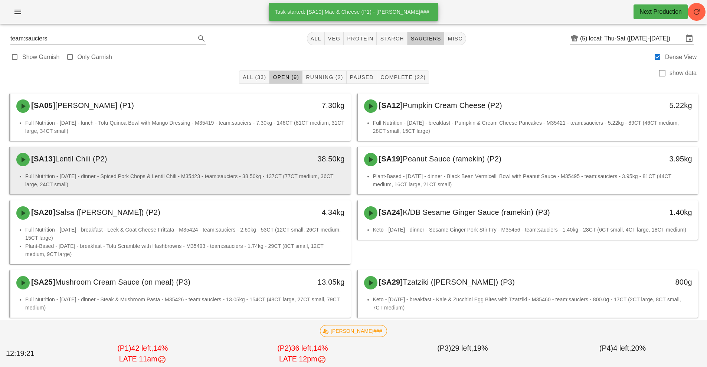
click at [279, 174] on li "Full Nutrition - [DATE] - dinner - Spiced Pork Chops & Lentil Chili - M35423 - …" at bounding box center [184, 180] width 319 height 16
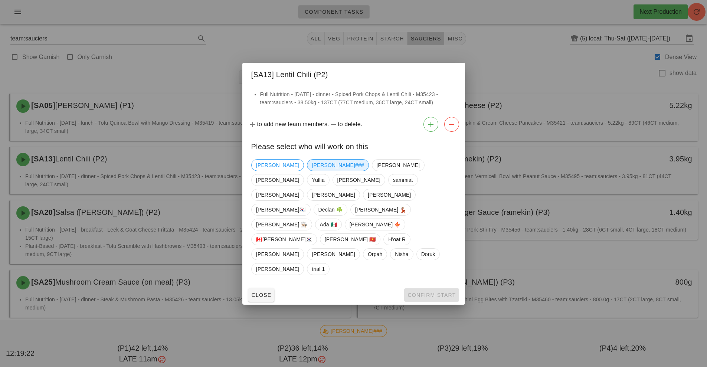
click at [312, 171] on span "[PERSON_NAME]###" at bounding box center [338, 165] width 52 height 11
click at [415, 288] on button "Confirm Start" at bounding box center [431, 294] width 55 height 13
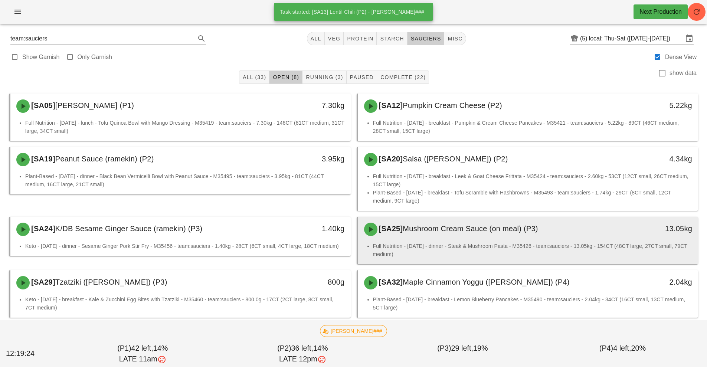
click at [452, 241] on div "[SA25] Mushroom Cream Sauce (on meal) (P3) 13.05kg" at bounding box center [528, 229] width 340 height 25
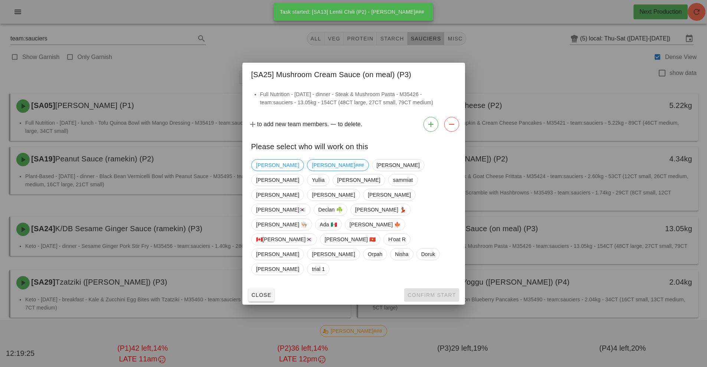
click at [312, 171] on span "[PERSON_NAME]###" at bounding box center [338, 165] width 52 height 11
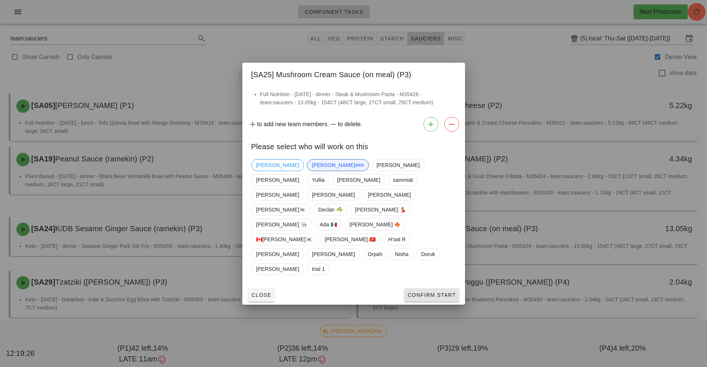
click at [433, 292] on span "Confirm Start" at bounding box center [431, 295] width 49 height 6
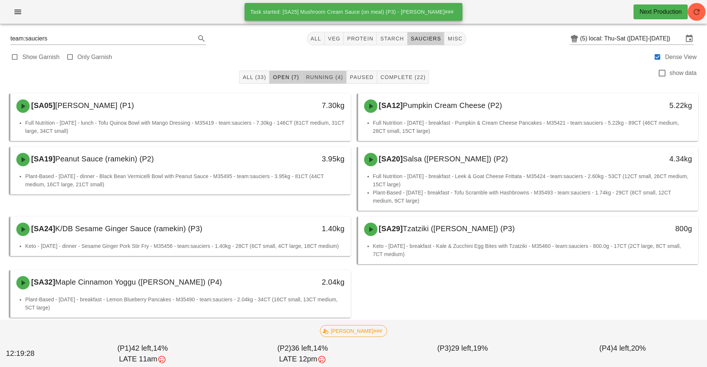
click at [329, 77] on span "Running (4)" at bounding box center [323, 77] width 37 height 6
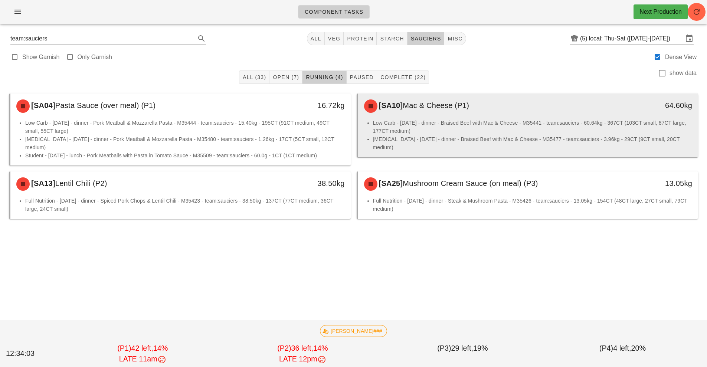
click at [436, 125] on li "Low Carb - [DATE] - dinner - Braised Beef with Mac & Cheese - M35441 - team:sau…" at bounding box center [532, 127] width 319 height 16
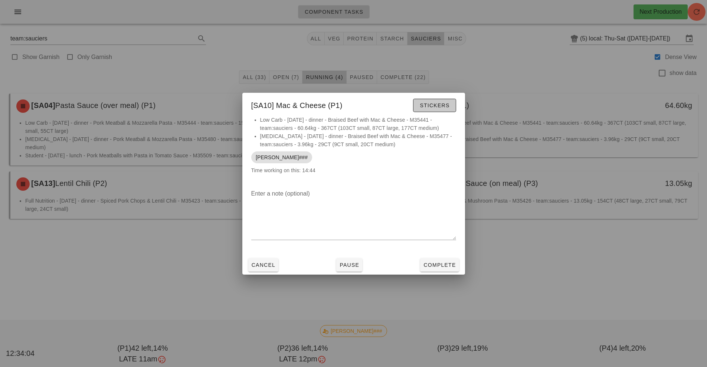
click at [431, 104] on span "Stickers" at bounding box center [434, 105] width 30 height 6
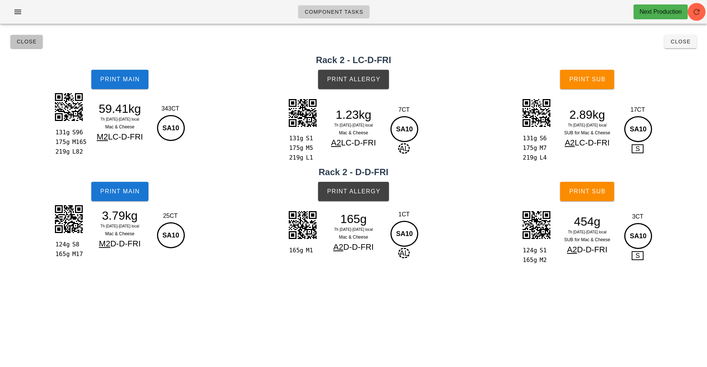
click at [13, 41] on button "Close" at bounding box center [26, 41] width 32 height 13
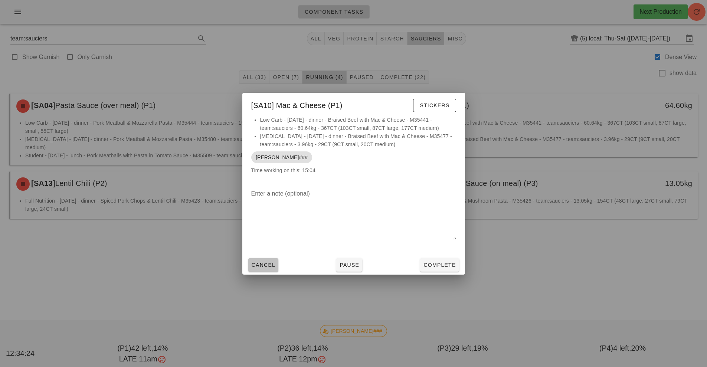
click at [259, 264] on span "Cancel" at bounding box center [263, 265] width 24 height 6
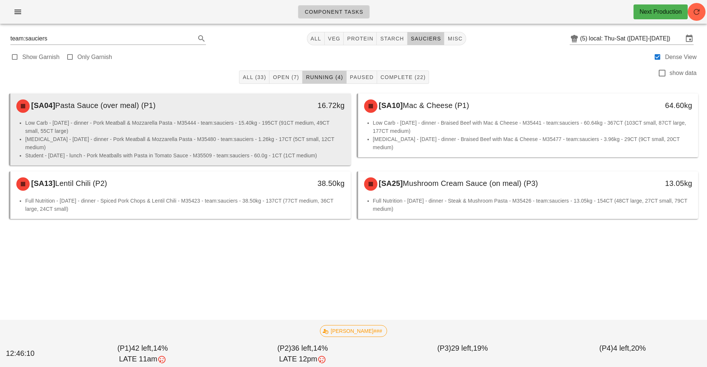
click at [270, 123] on li "Low Carb - [DATE] - dinner - Pork Meatball & Mozzarella Pasta - M35444 - team:s…" at bounding box center [184, 127] width 319 height 16
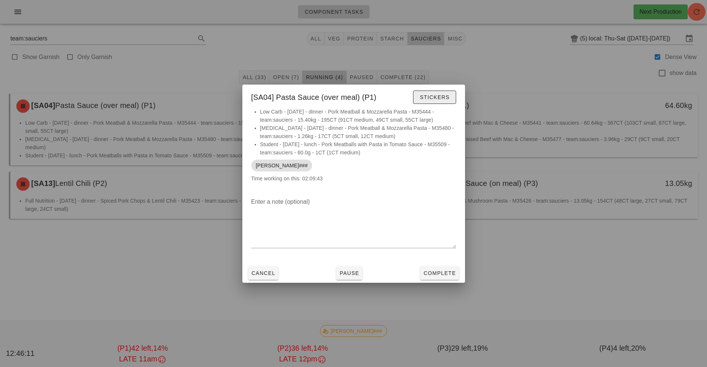
click at [431, 102] on button "Stickers" at bounding box center [434, 97] width 43 height 13
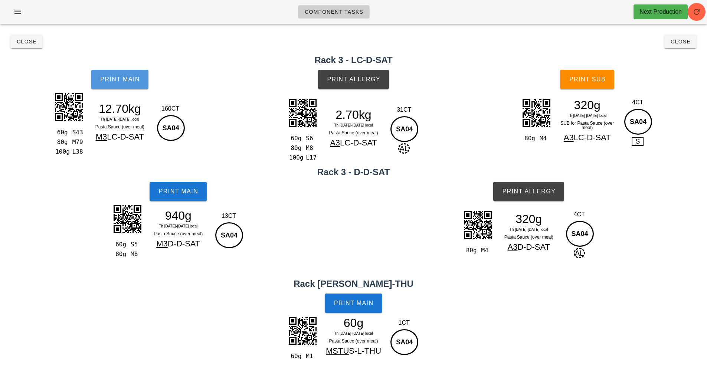
click at [137, 77] on span "Print Main" at bounding box center [120, 79] width 40 height 7
click at [176, 183] on button "Print Main" at bounding box center [178, 191] width 57 height 19
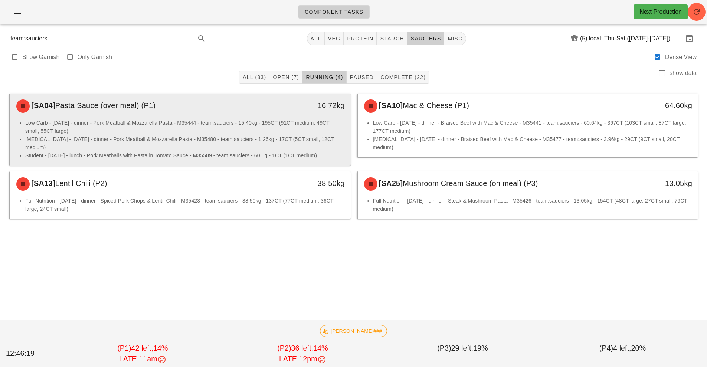
click at [267, 125] on li "Low Carb - [DATE] - dinner - Pork Meatball & Mozzarella Pasta - M35444 - team:s…" at bounding box center [184, 127] width 319 height 16
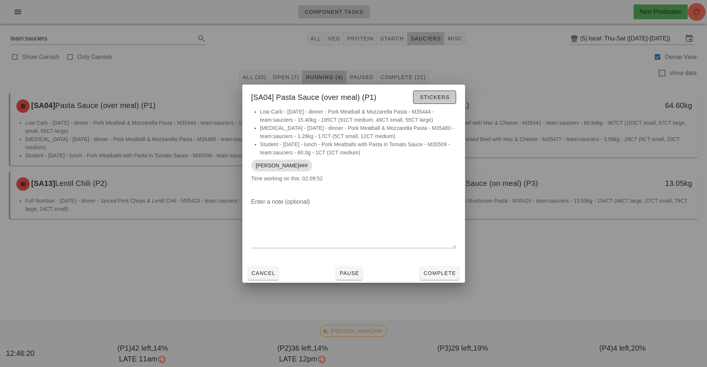
click at [438, 102] on button "Stickers" at bounding box center [434, 97] width 43 height 13
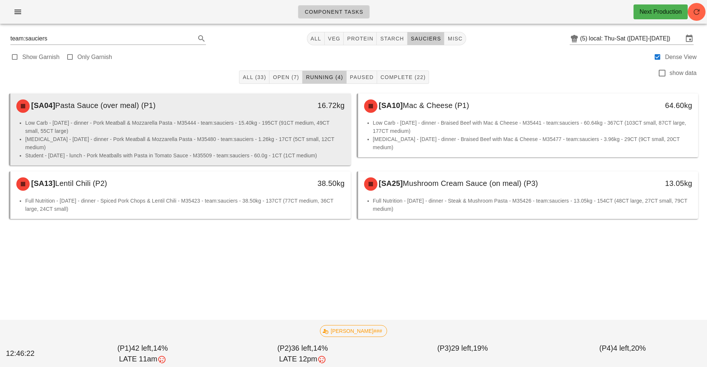
click at [245, 128] on li "Low Carb - [DATE] - dinner - Pork Meatball & Mozzarella Pasta - M35444 - team:s…" at bounding box center [184, 127] width 319 height 16
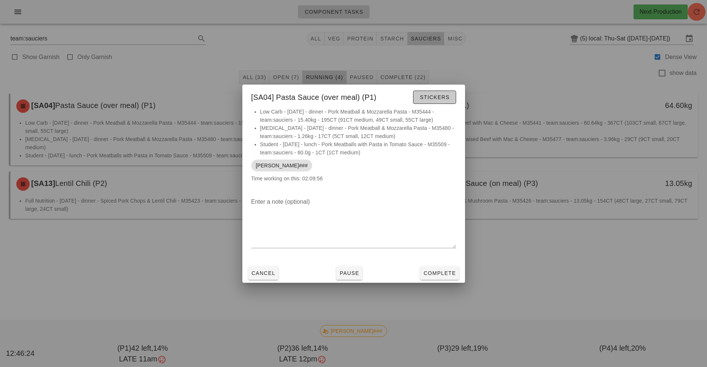
click at [433, 92] on button "Stickers" at bounding box center [434, 97] width 43 height 13
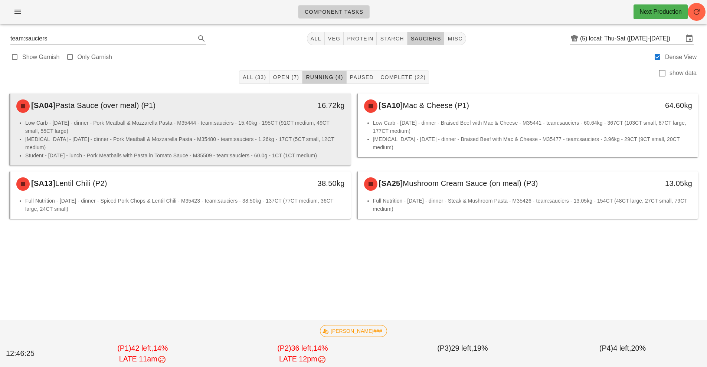
click at [292, 121] on li "Low Carb - [DATE] - dinner - Pork Meatball & Mozzarella Pasta - M35444 - team:s…" at bounding box center [184, 127] width 319 height 16
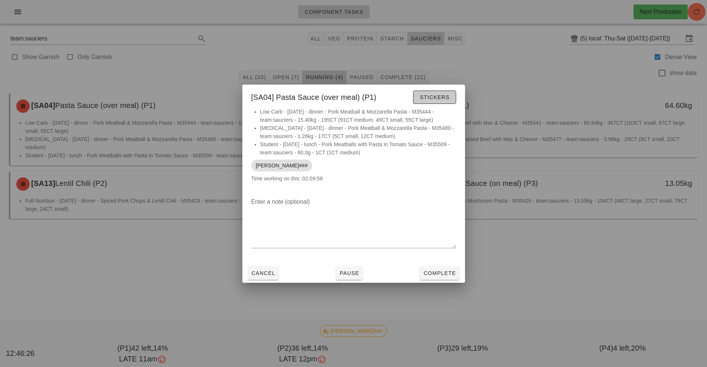
click at [434, 99] on span "Stickers" at bounding box center [434, 97] width 30 height 6
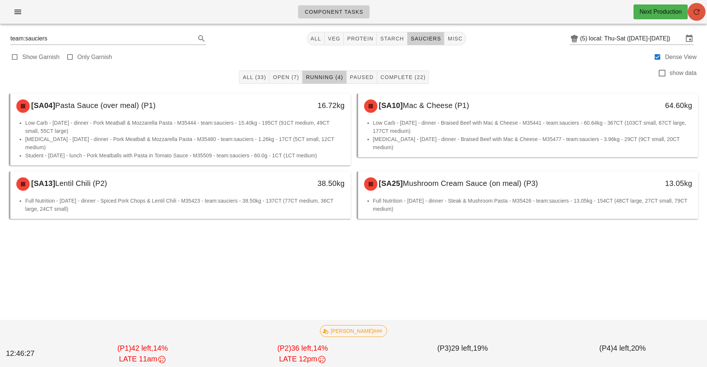
click at [700, 17] on button "button" at bounding box center [696, 12] width 18 height 18
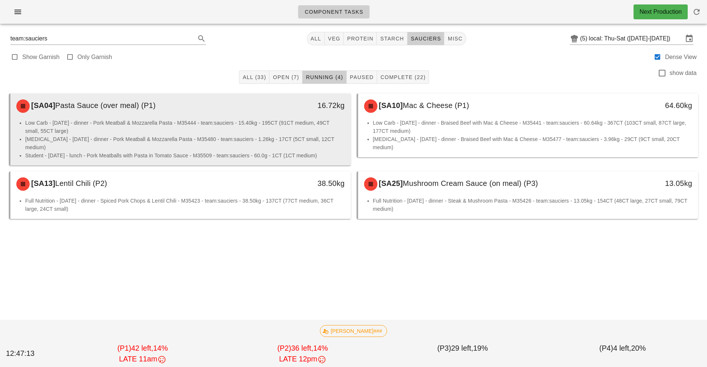
click at [211, 119] on li "Low Carb - [DATE] - dinner - Pork Meatball & Mozzarella Pasta - M35444 - team:s…" at bounding box center [184, 127] width 319 height 16
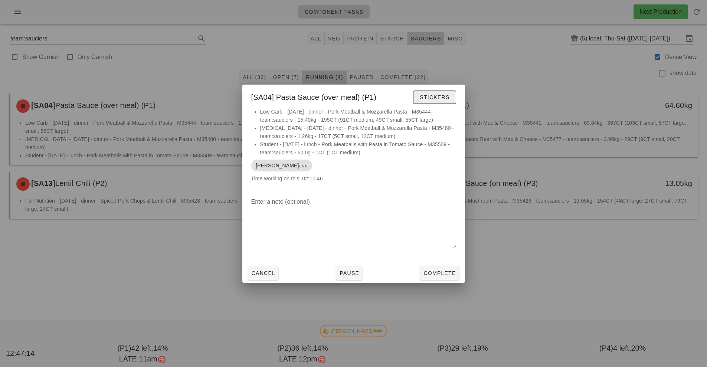
click at [418, 103] on button "Stickers" at bounding box center [434, 97] width 43 height 13
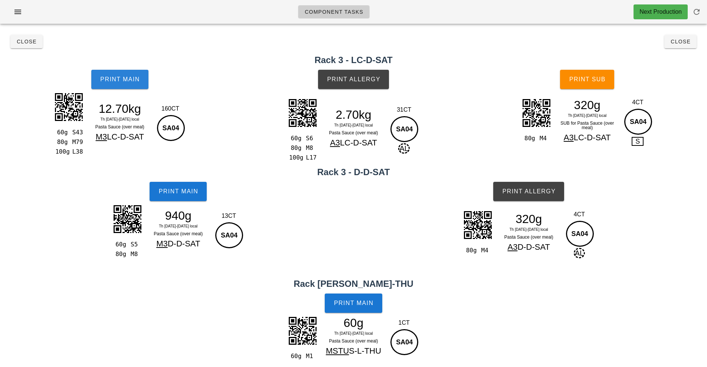
click at [119, 84] on button "Print Main" at bounding box center [119, 79] width 57 height 19
click at [347, 77] on span "Print Allergy" at bounding box center [353, 79] width 54 height 7
click at [523, 191] on span "Print Allergy" at bounding box center [529, 191] width 54 height 7
click at [354, 293] on button "Print Main" at bounding box center [353, 302] width 57 height 19
click at [28, 36] on button "Close" at bounding box center [26, 41] width 32 height 13
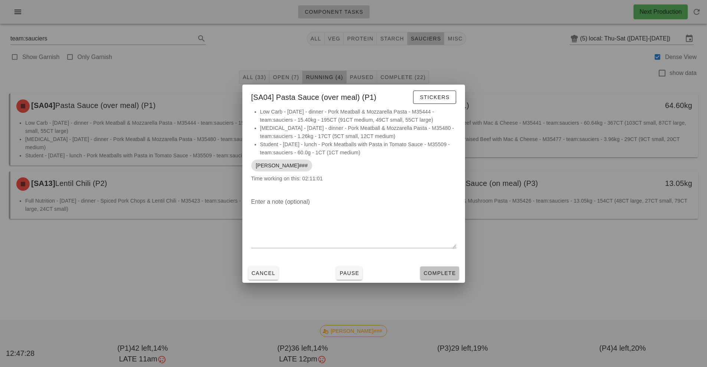
click at [438, 272] on span "Complete" at bounding box center [439, 273] width 33 height 6
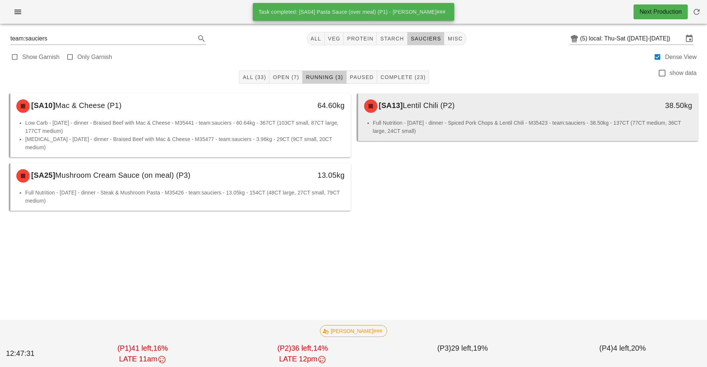
click at [454, 110] on div "[SA13] Lentil Chili (P2)" at bounding box center [485, 106] width 253 height 22
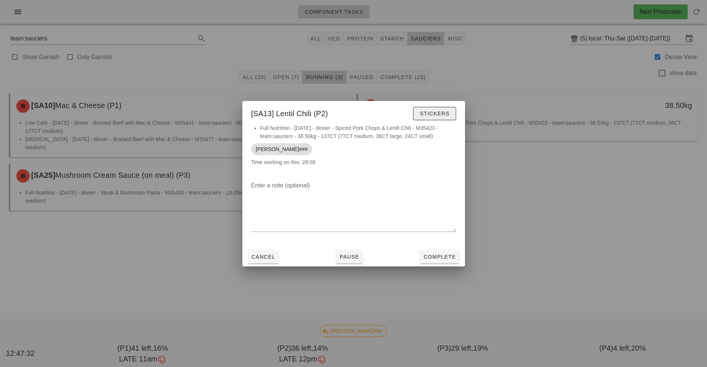
click at [433, 113] on span "Stickers" at bounding box center [434, 114] width 30 height 6
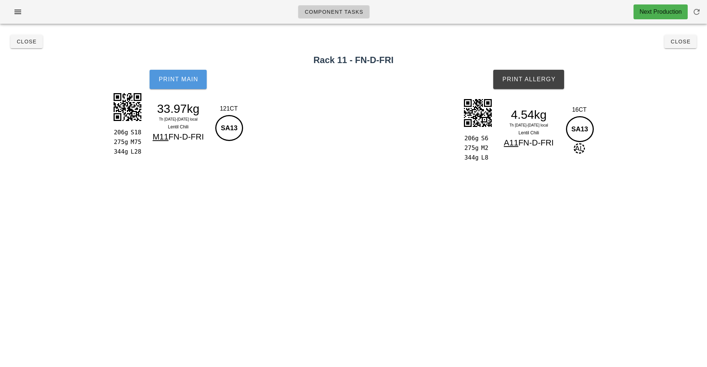
click at [177, 81] on span "Print Main" at bounding box center [178, 79] width 40 height 7
click at [527, 72] on button "Print Allergy" at bounding box center [528, 79] width 71 height 19
click at [15, 47] on button "Close" at bounding box center [26, 41] width 32 height 13
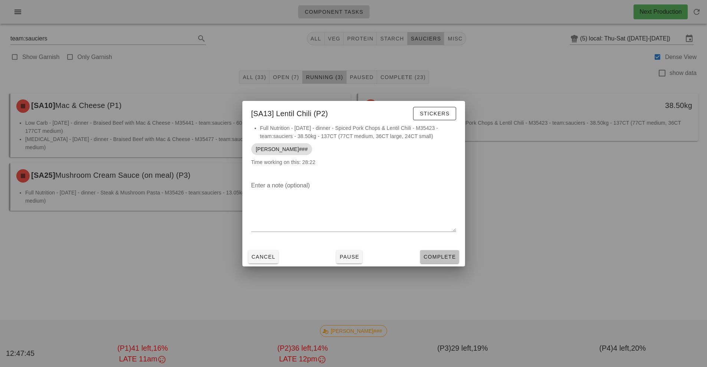
click at [445, 257] on span "Complete" at bounding box center [439, 257] width 33 height 6
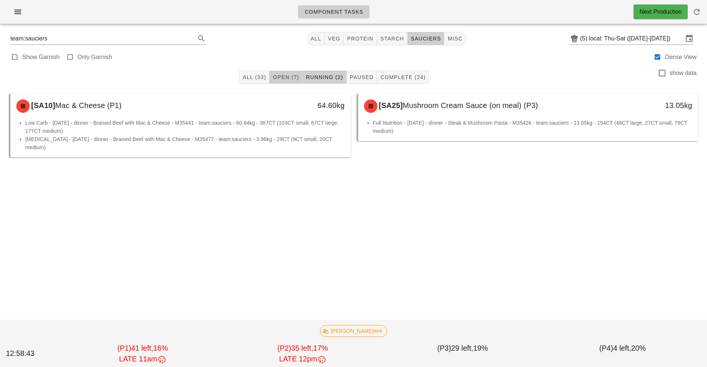
click at [289, 83] on button "Open (7)" at bounding box center [285, 76] width 33 height 13
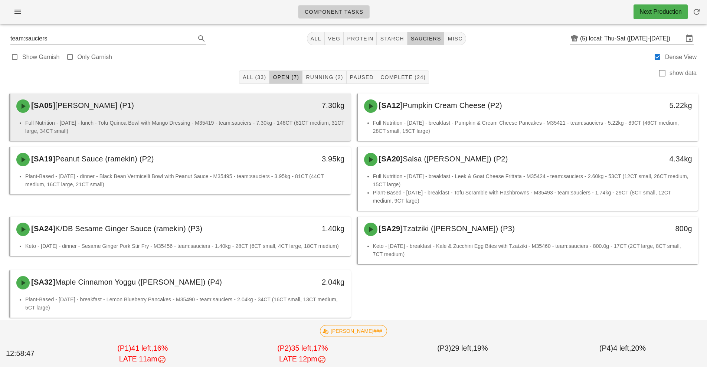
click at [291, 121] on li "Full Nutrition - [DATE] - lunch - Tofu Quinoa Bowl with Mango Dressing - M35419…" at bounding box center [184, 127] width 319 height 16
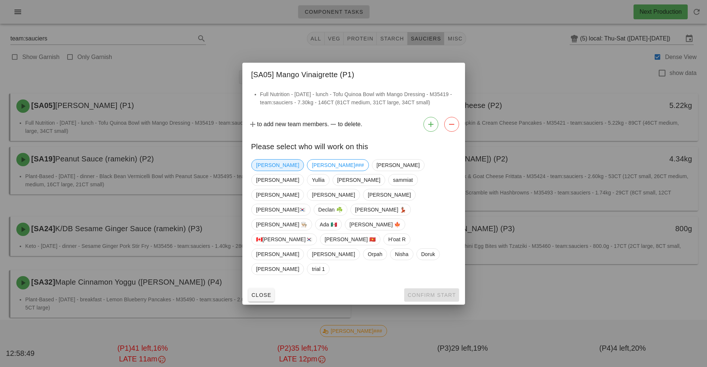
click at [270, 171] on span "[PERSON_NAME]" at bounding box center [277, 165] width 43 height 11
click at [445, 292] on span "Confirm Start" at bounding box center [431, 295] width 49 height 6
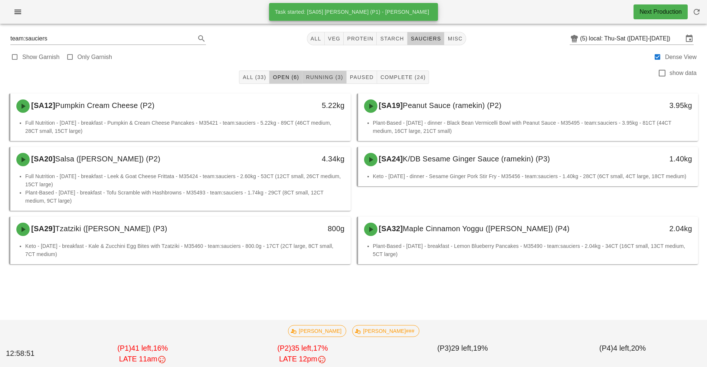
click at [326, 79] on span "Running (3)" at bounding box center [323, 77] width 37 height 6
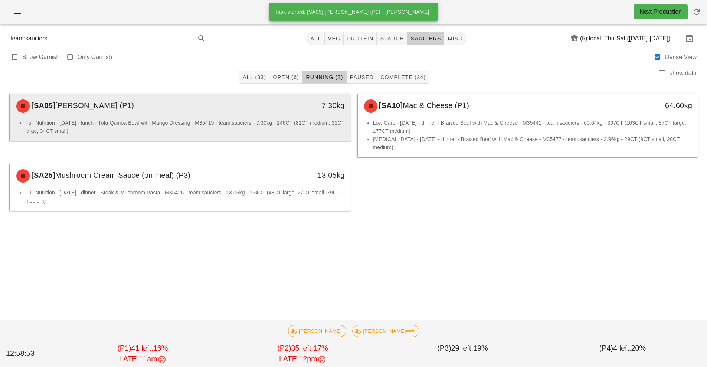
click at [314, 122] on li "Full Nutrition - [DATE] - lunch - Tofu Quinoa Bowl with Mango Dressing - M35419…" at bounding box center [184, 127] width 319 height 16
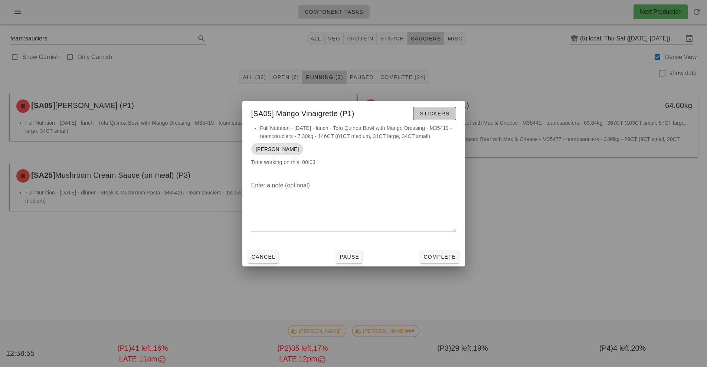
click at [441, 118] on button "Stickers" at bounding box center [434, 113] width 43 height 13
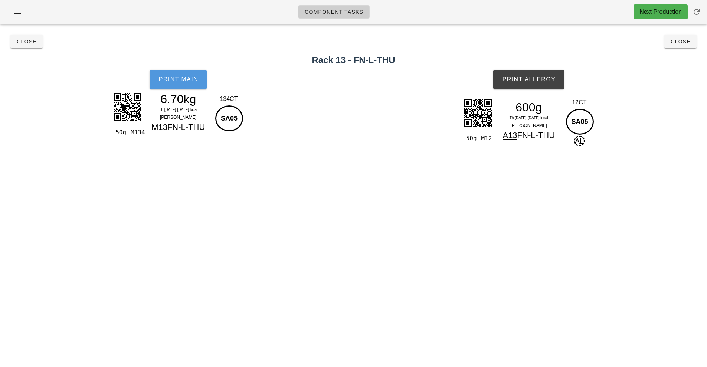
click at [173, 86] on button "Print Main" at bounding box center [178, 79] width 57 height 19
click at [532, 80] on span "Print Allergy" at bounding box center [529, 79] width 54 height 7
click at [682, 42] on span "Close" at bounding box center [680, 42] width 20 height 6
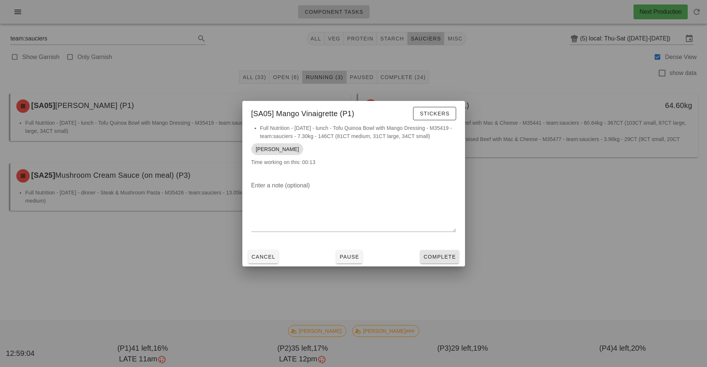
click at [449, 254] on span "Complete" at bounding box center [439, 257] width 33 height 6
